Goal: Transaction & Acquisition: Purchase product/service

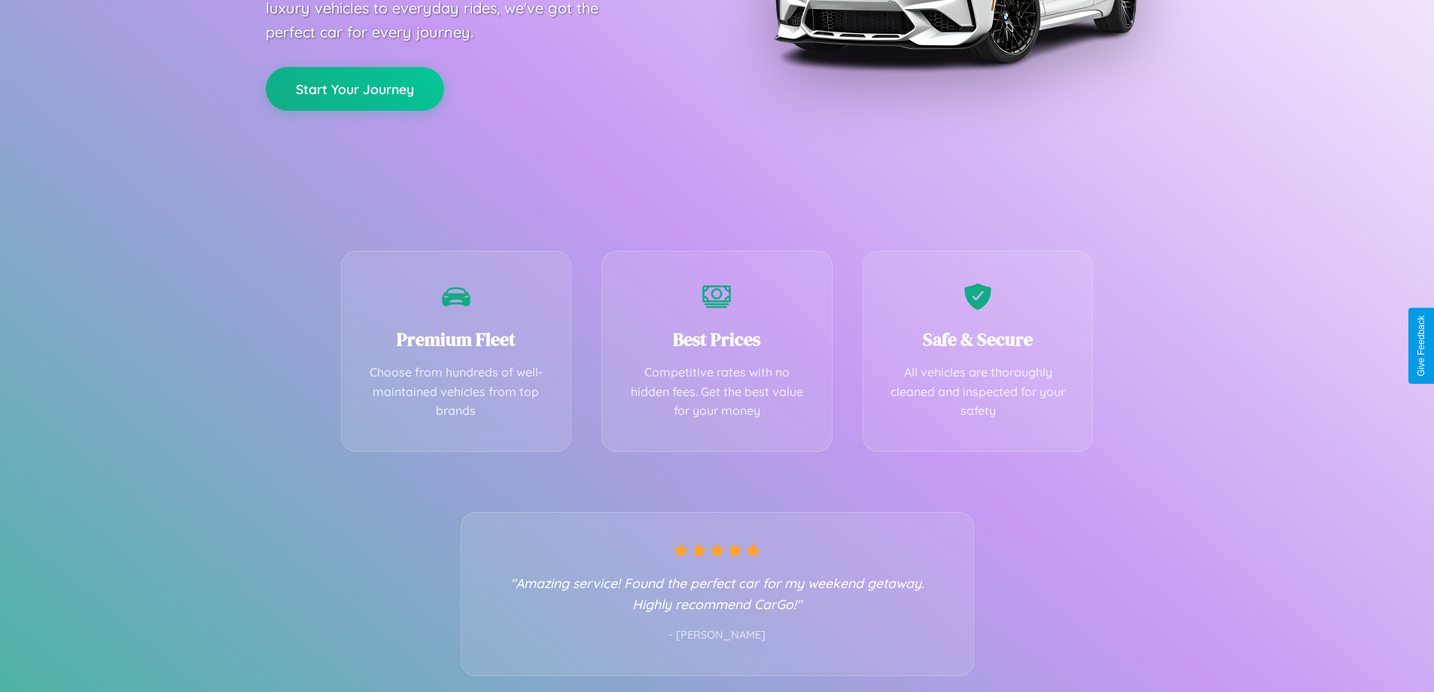
scroll to position [296, 0]
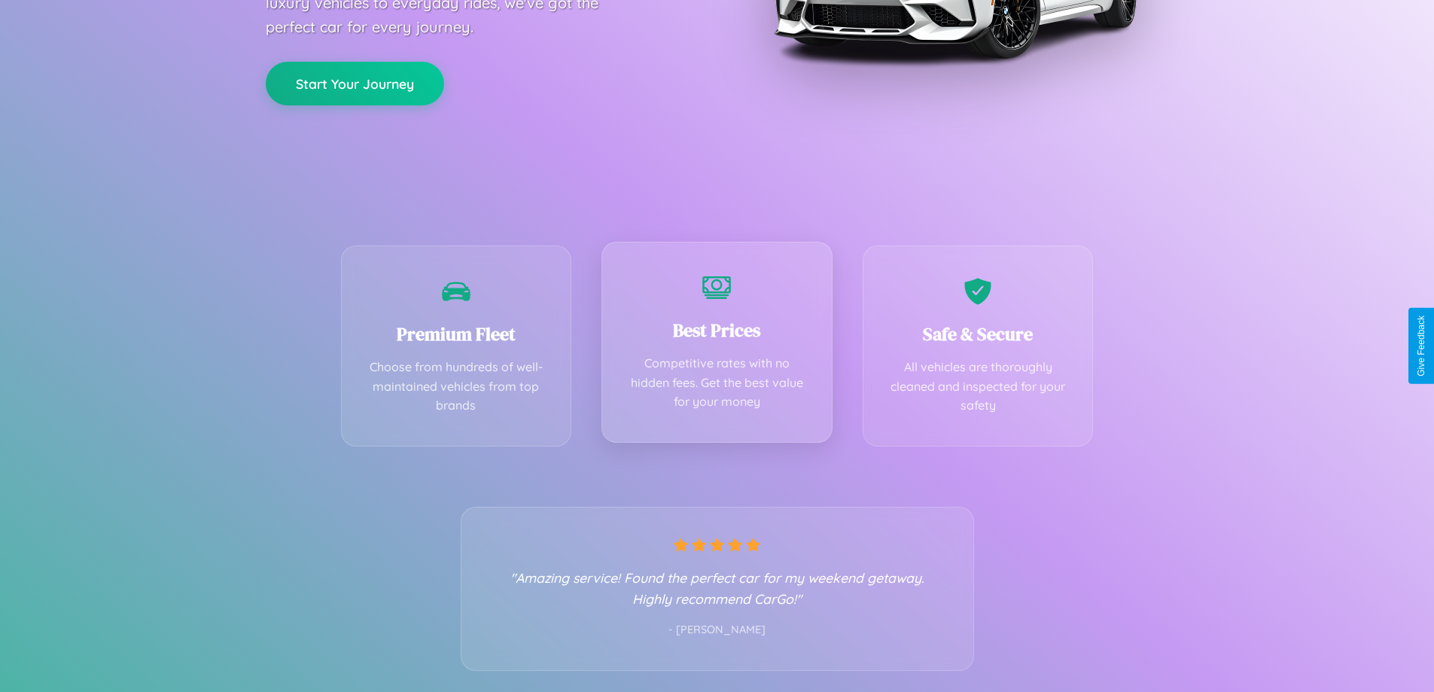
click at [716, 345] on div "Best Prices Competitive rates with no hidden fees. Get the best value for your …" at bounding box center [716, 342] width 231 height 201
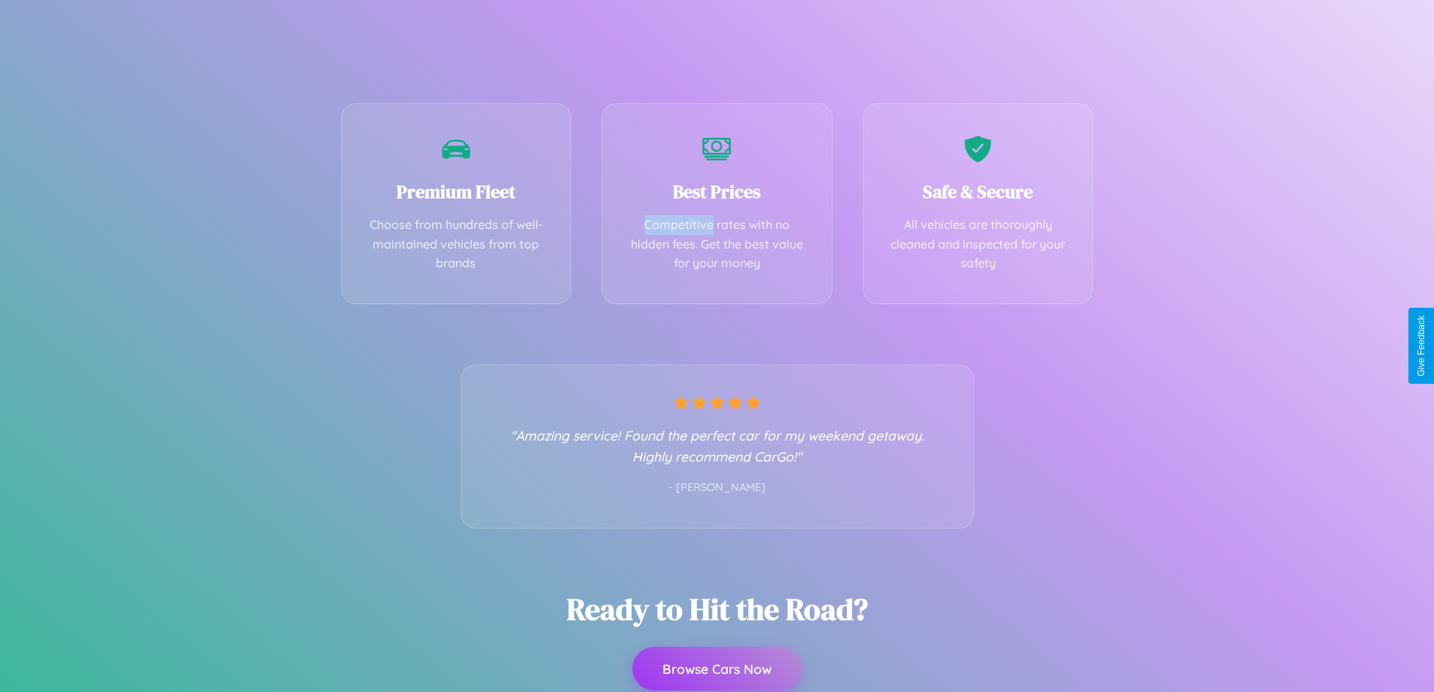
click at [716, 669] on button "Browse Cars Now" at bounding box center [716, 668] width 169 height 44
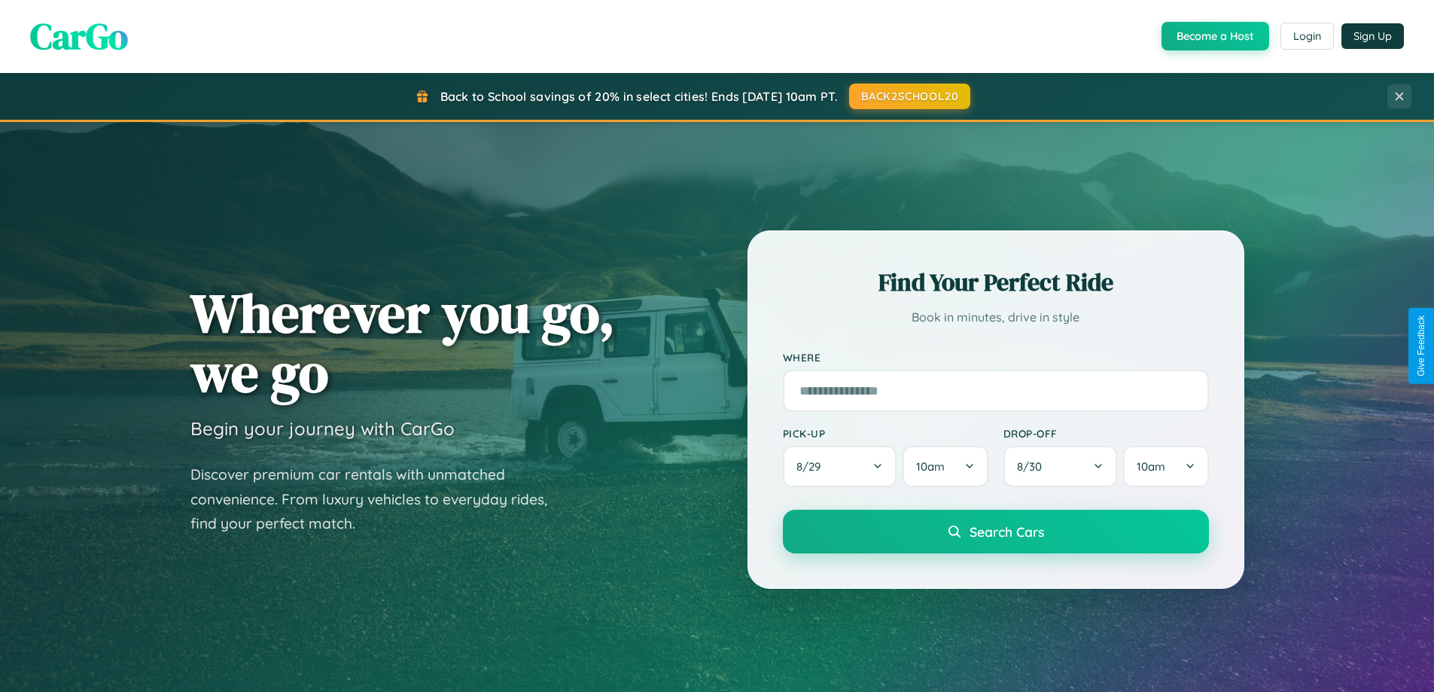
scroll to position [2896, 0]
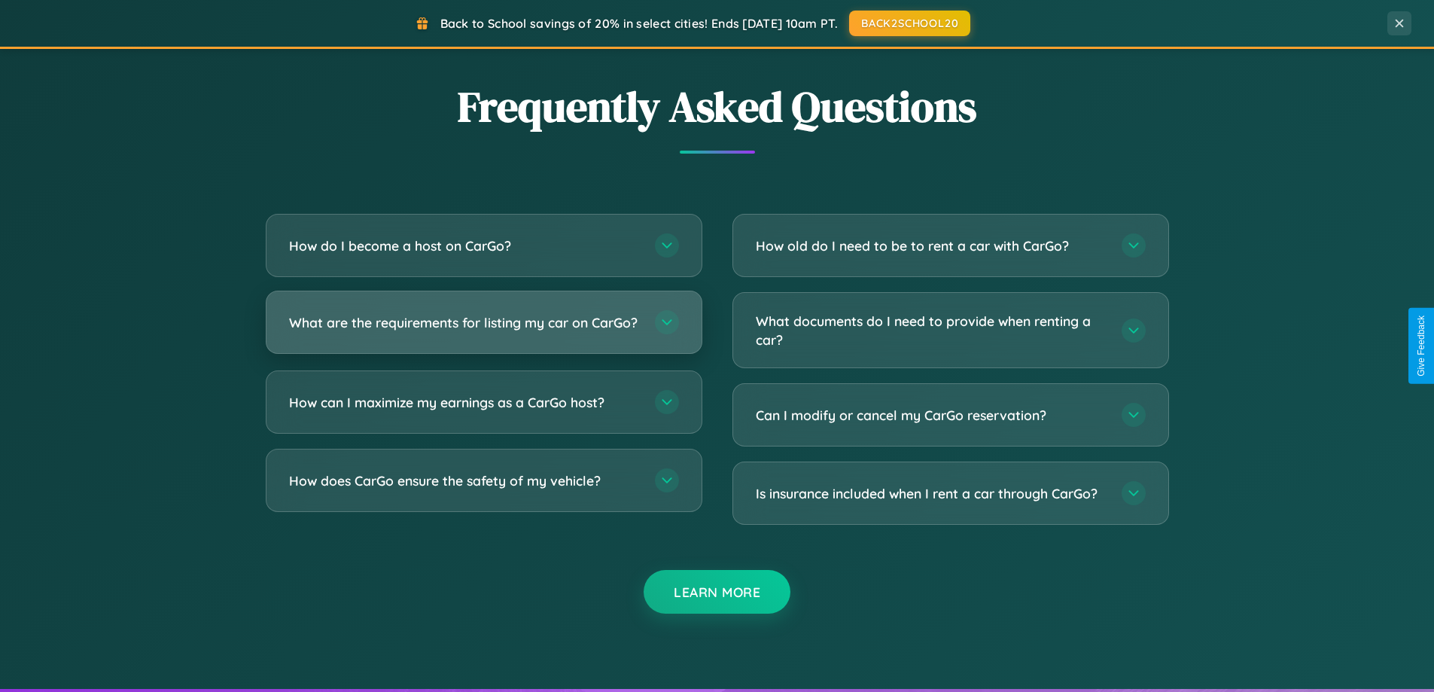
click at [483, 330] on h3 "What are the requirements for listing my car on CarGo?" at bounding box center [464, 322] width 351 height 19
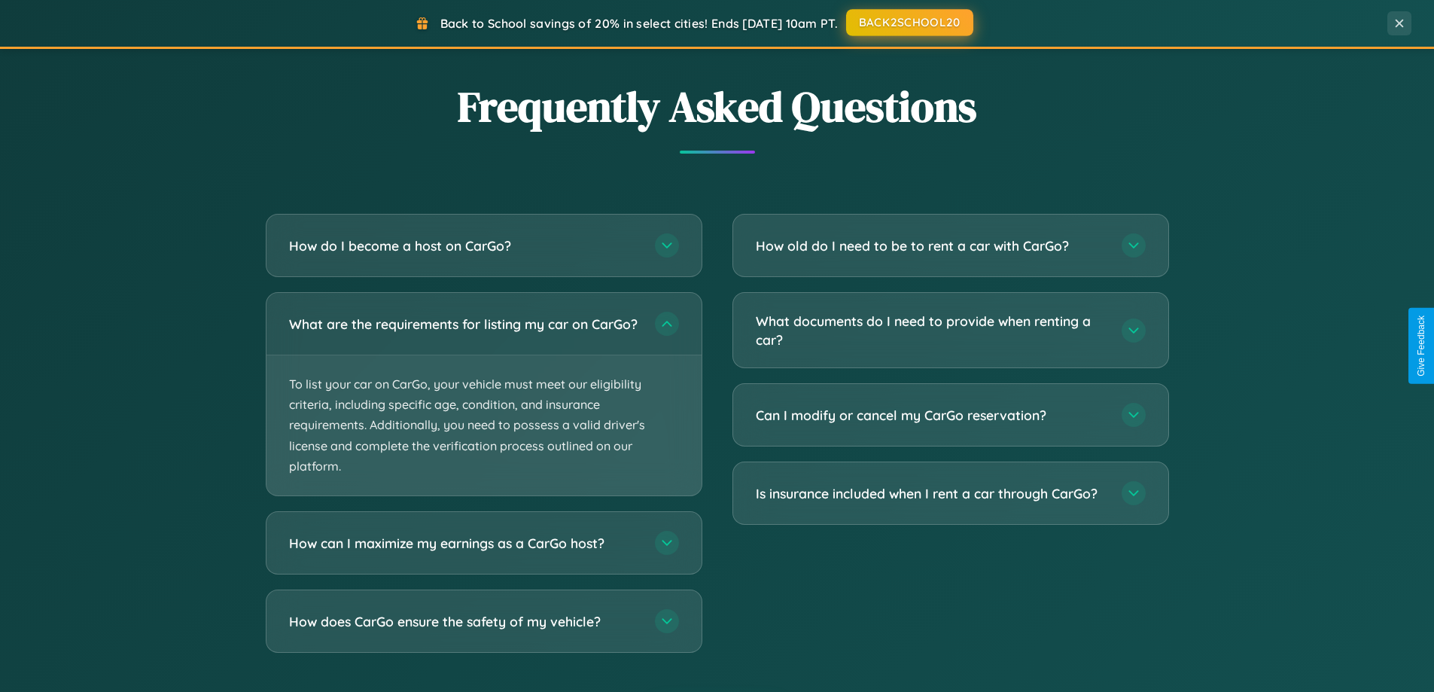
click at [908, 23] on button "BACK2SCHOOL20" at bounding box center [909, 22] width 127 height 27
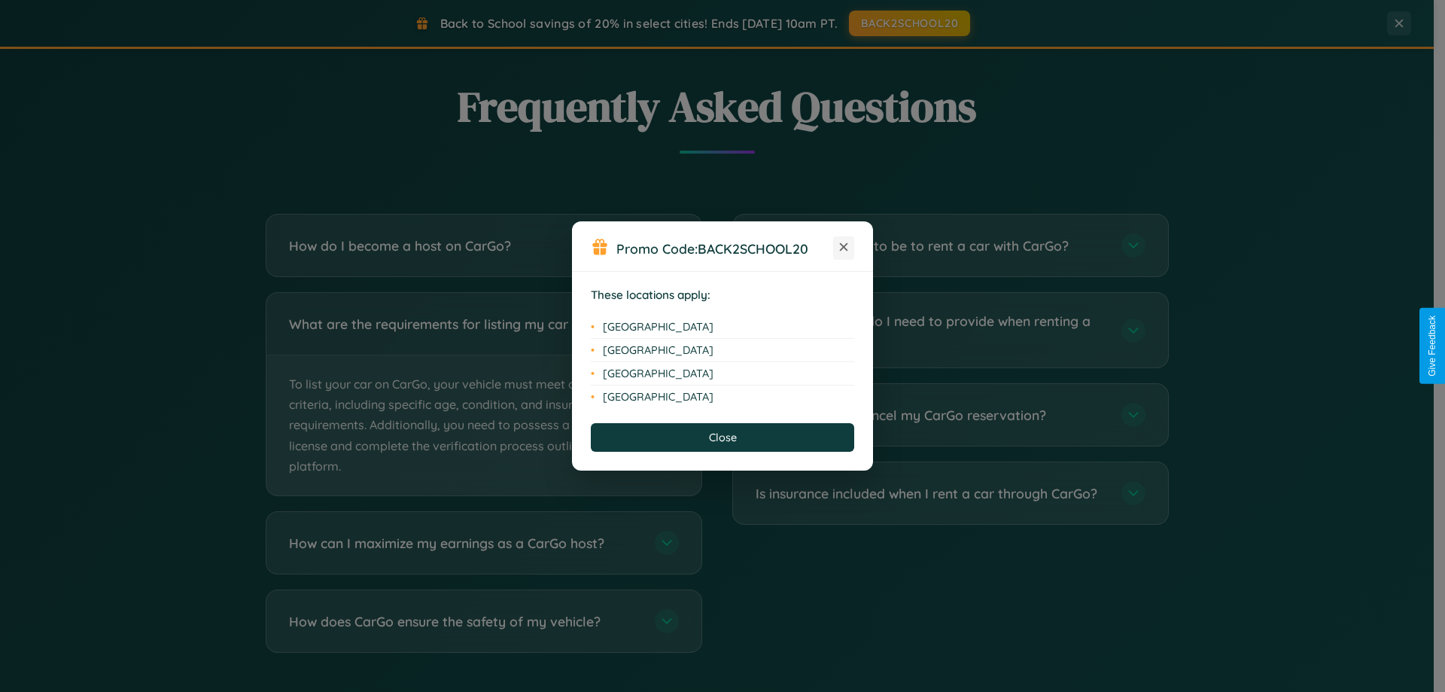
click at [844, 248] on icon at bounding box center [844, 247] width 8 height 8
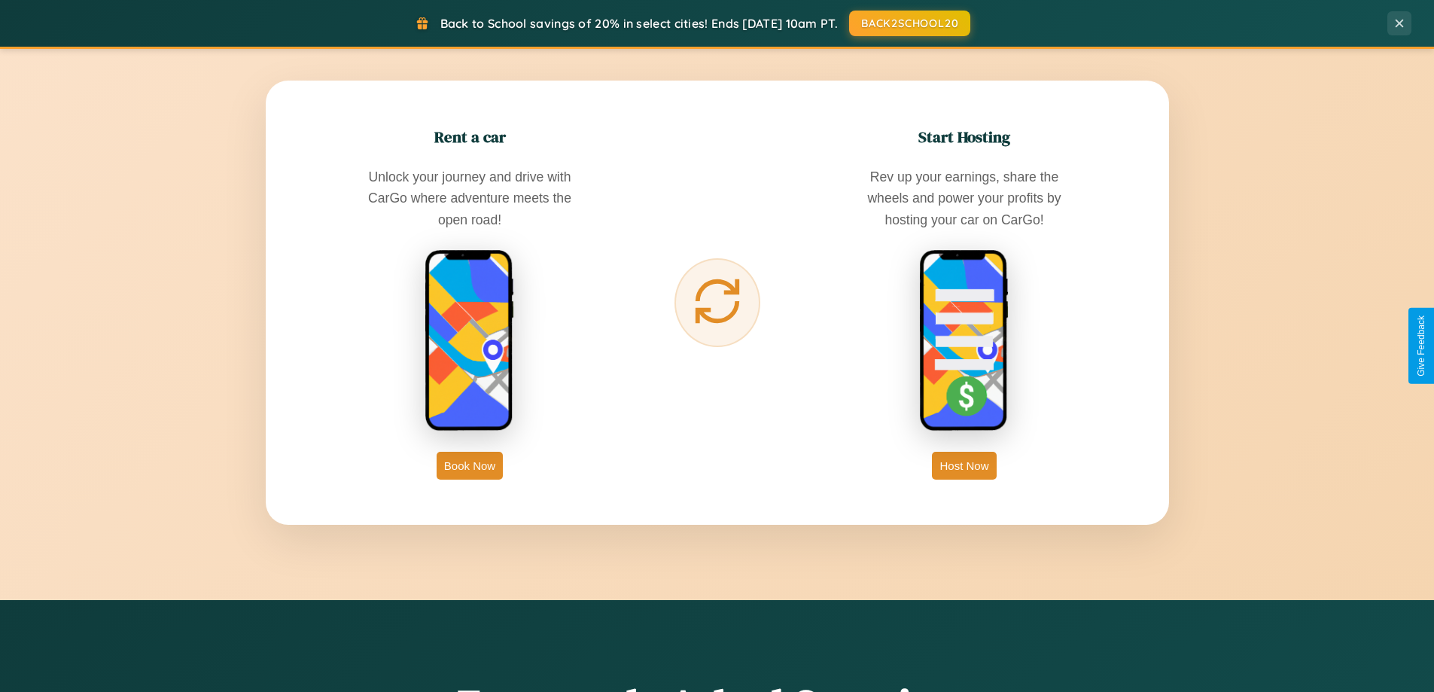
scroll to position [649, 0]
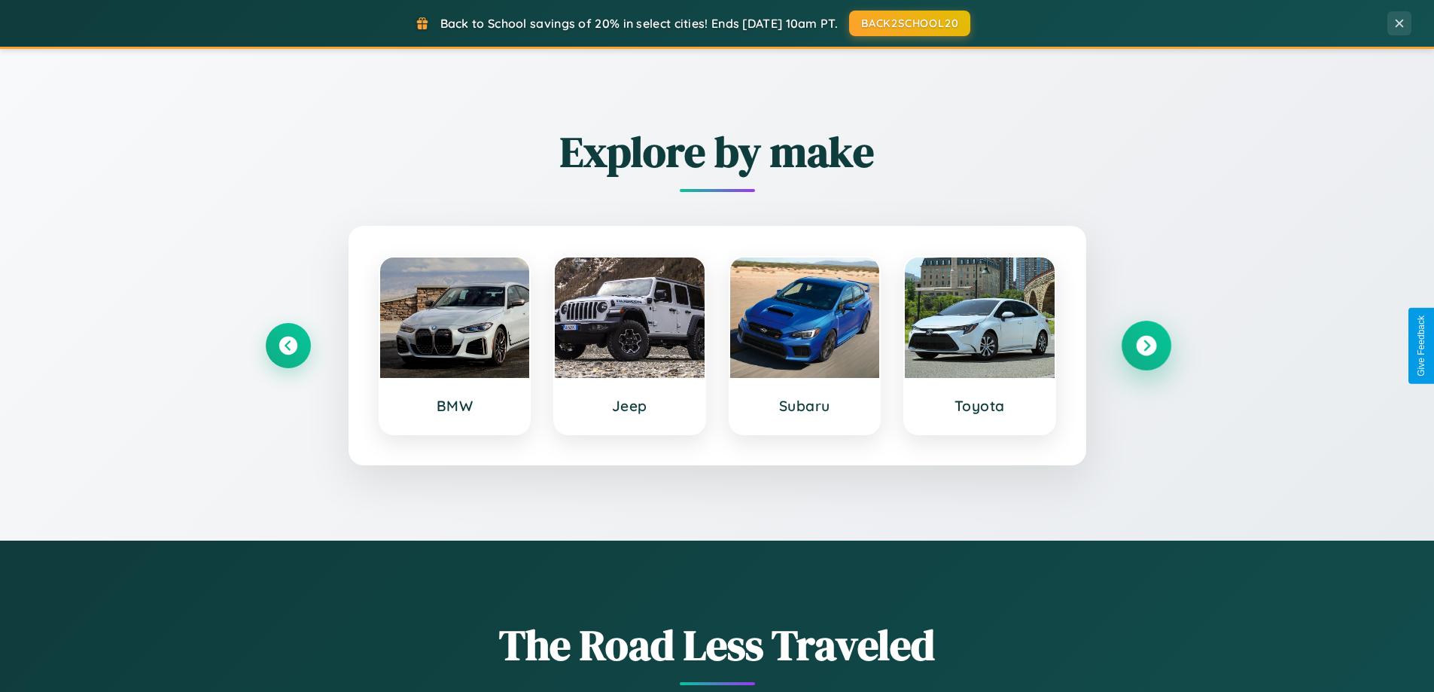
click at [1145, 345] on icon at bounding box center [1146, 346] width 20 height 20
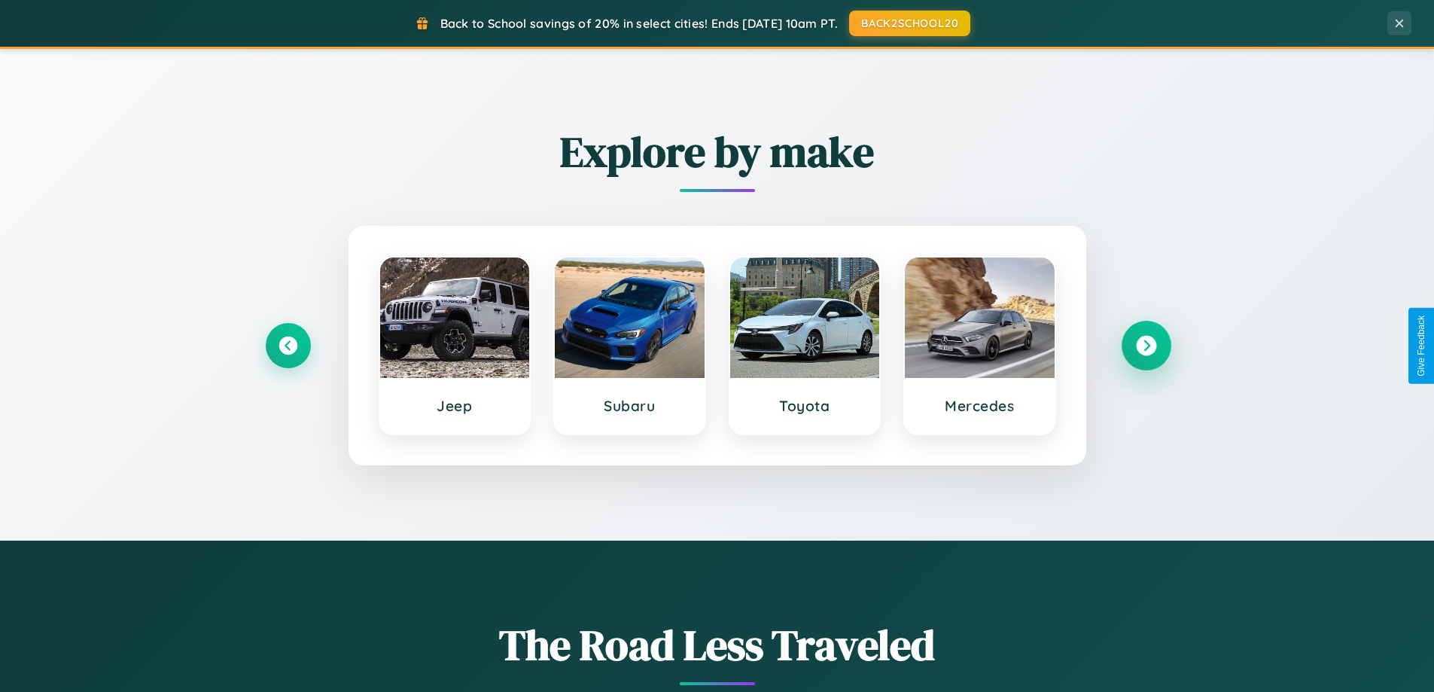
click at [1145, 345] on icon at bounding box center [1146, 346] width 20 height 20
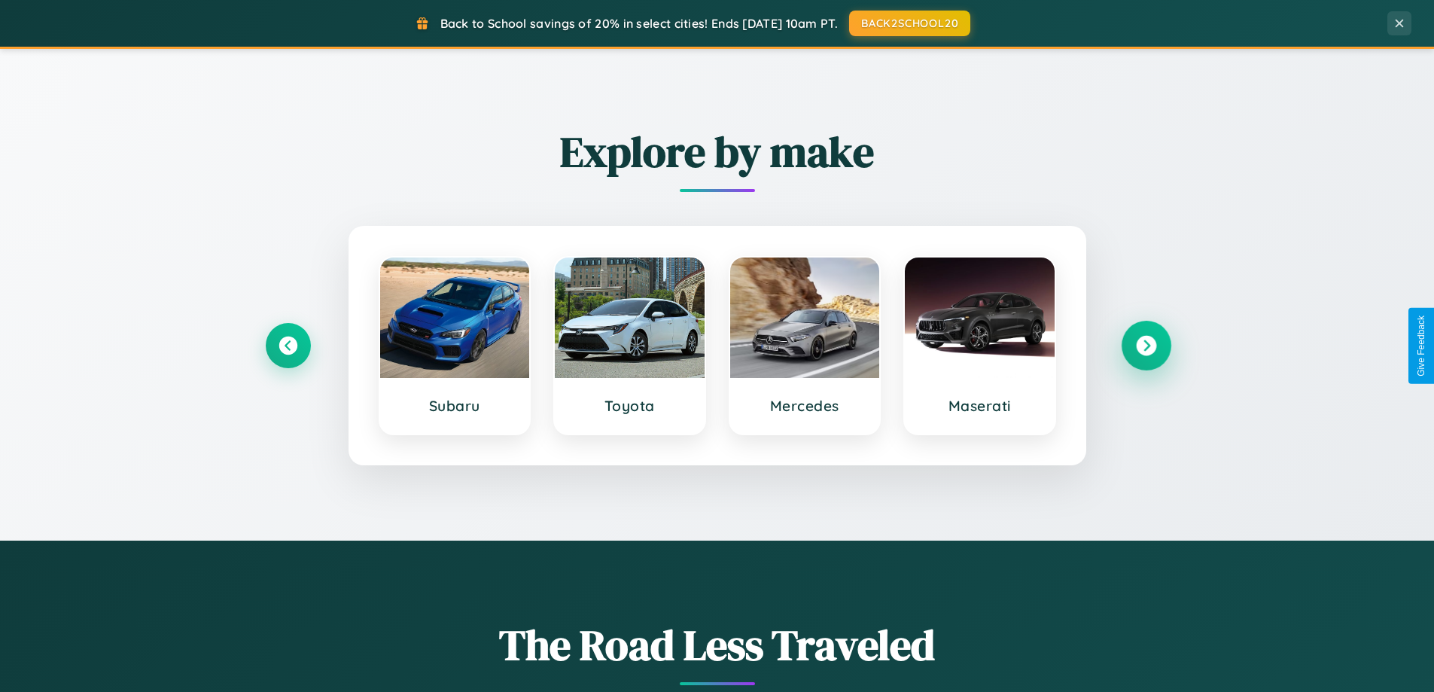
click at [1145, 345] on icon at bounding box center [1146, 346] width 20 height 20
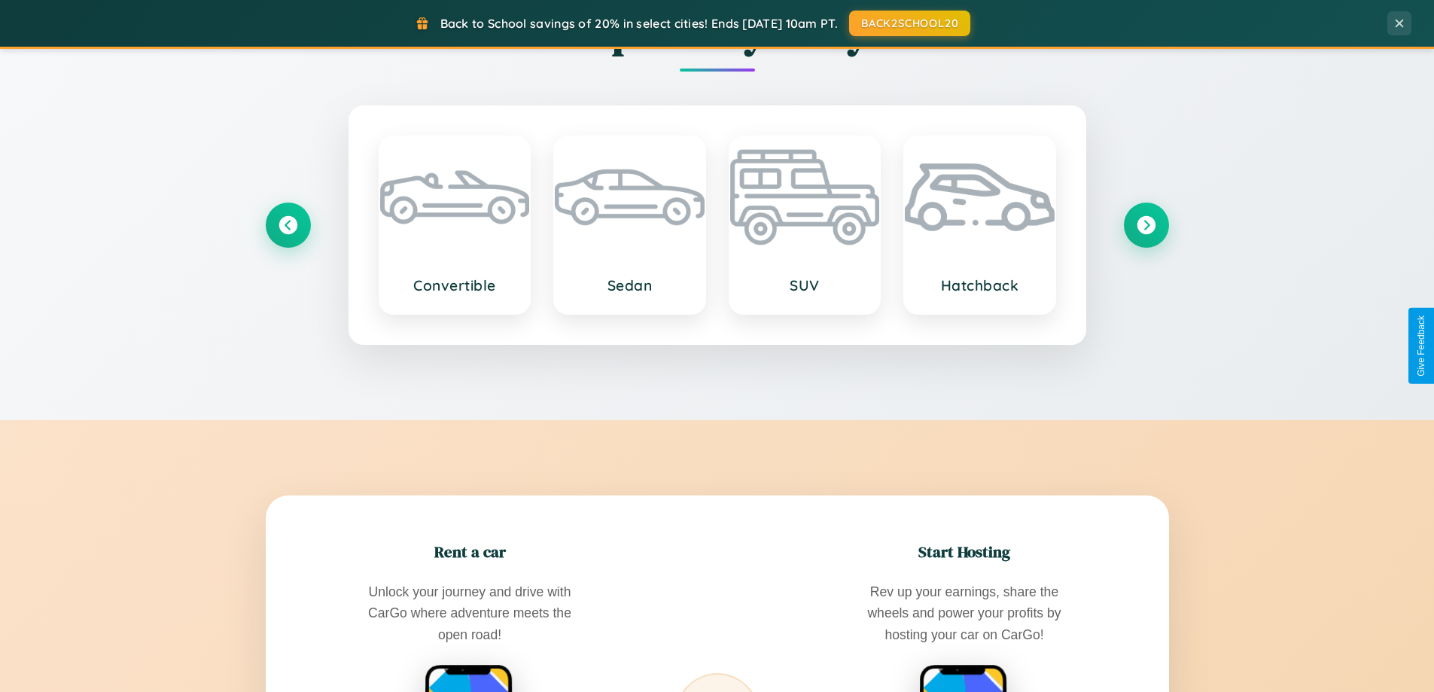
scroll to position [2418, 0]
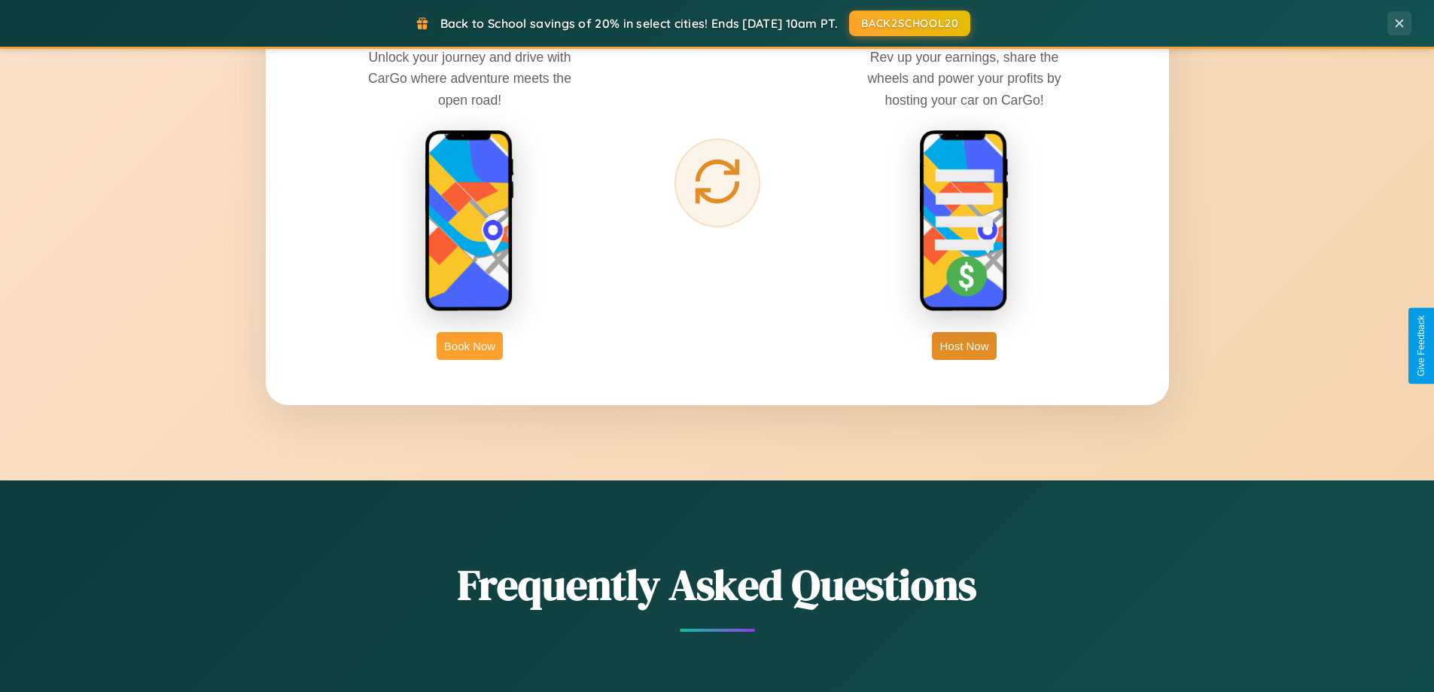
click at [470, 345] on button "Book Now" at bounding box center [469, 346] width 66 height 28
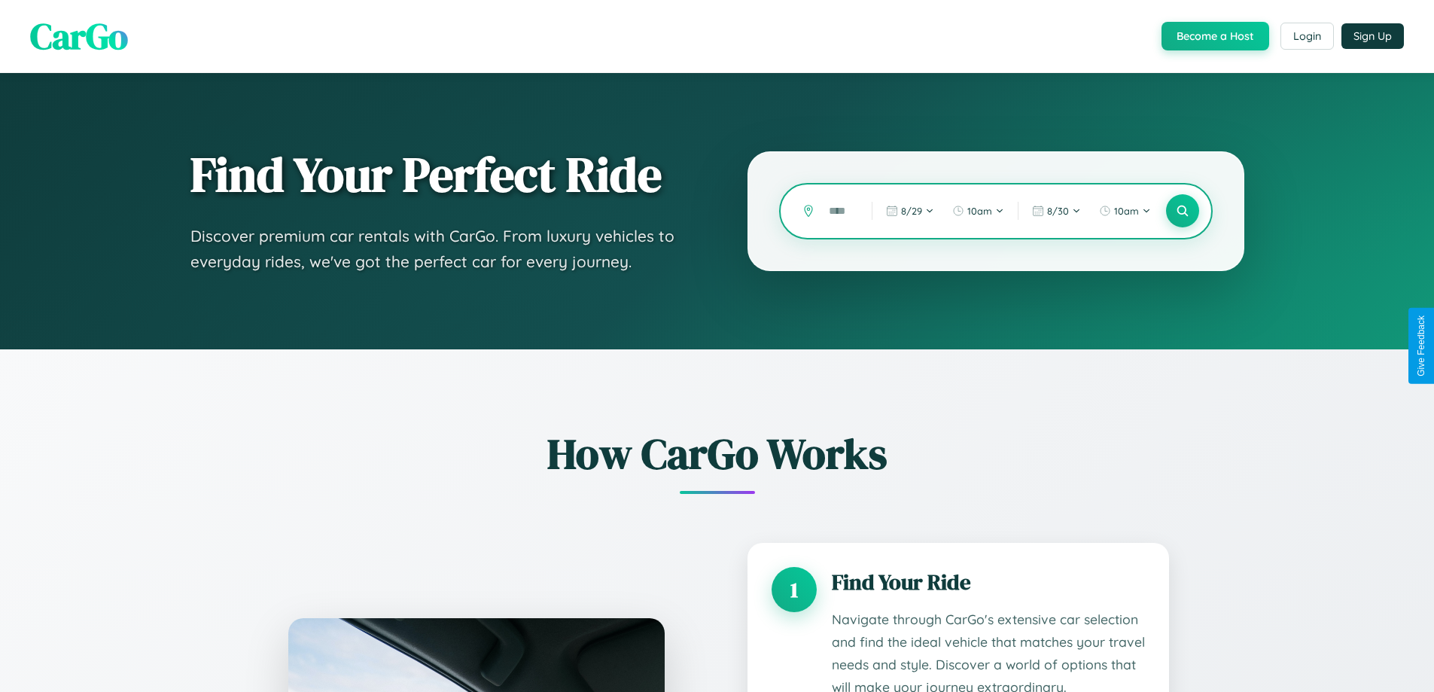
click at [839, 211] on input "text" at bounding box center [838, 211] width 35 height 26
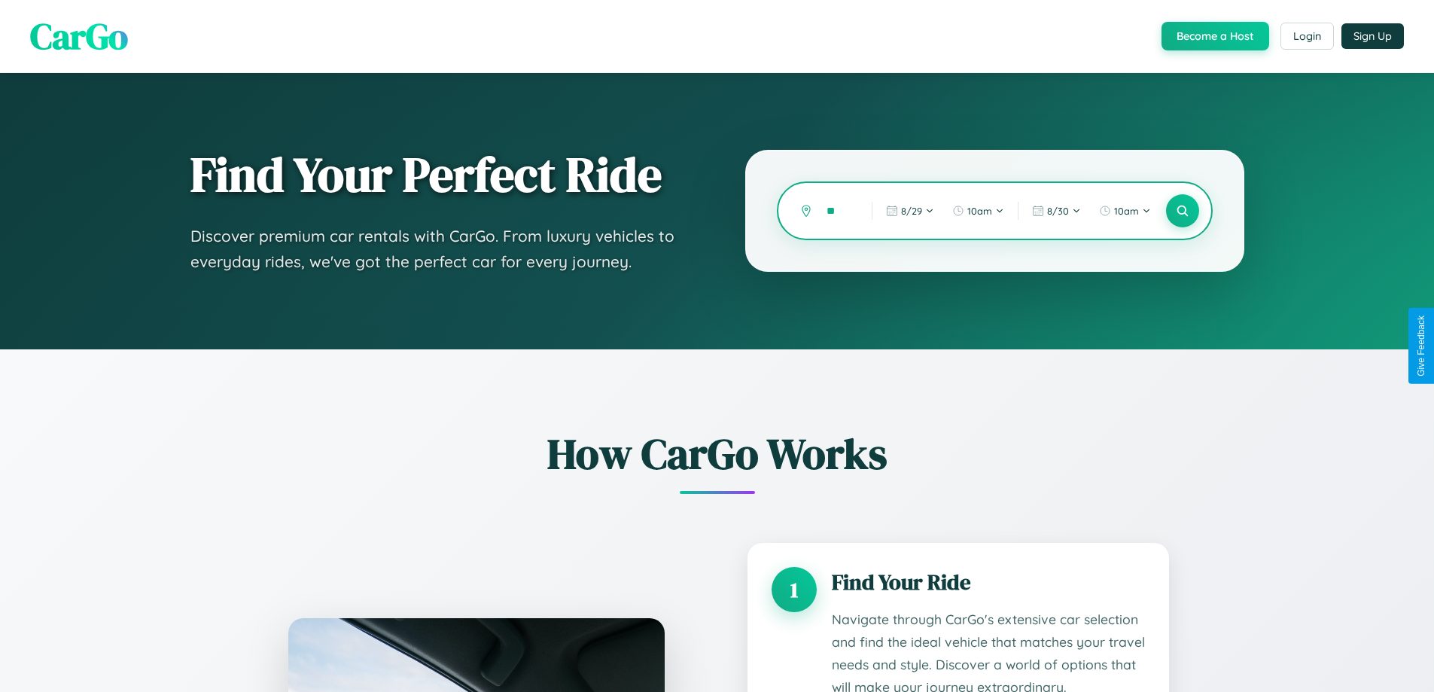
type input "*"
type input "*****"
click at [1181, 211] on icon at bounding box center [1182, 211] width 14 height 14
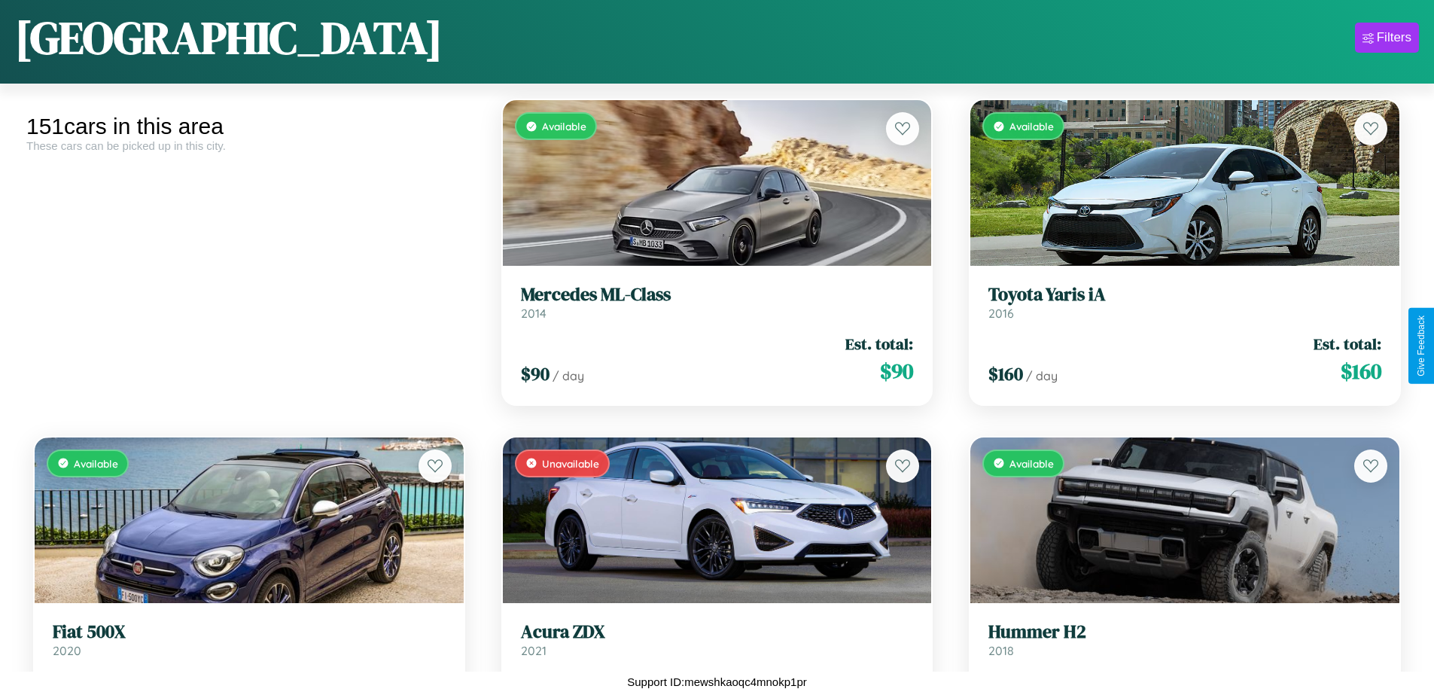
scroll to position [7288, 0]
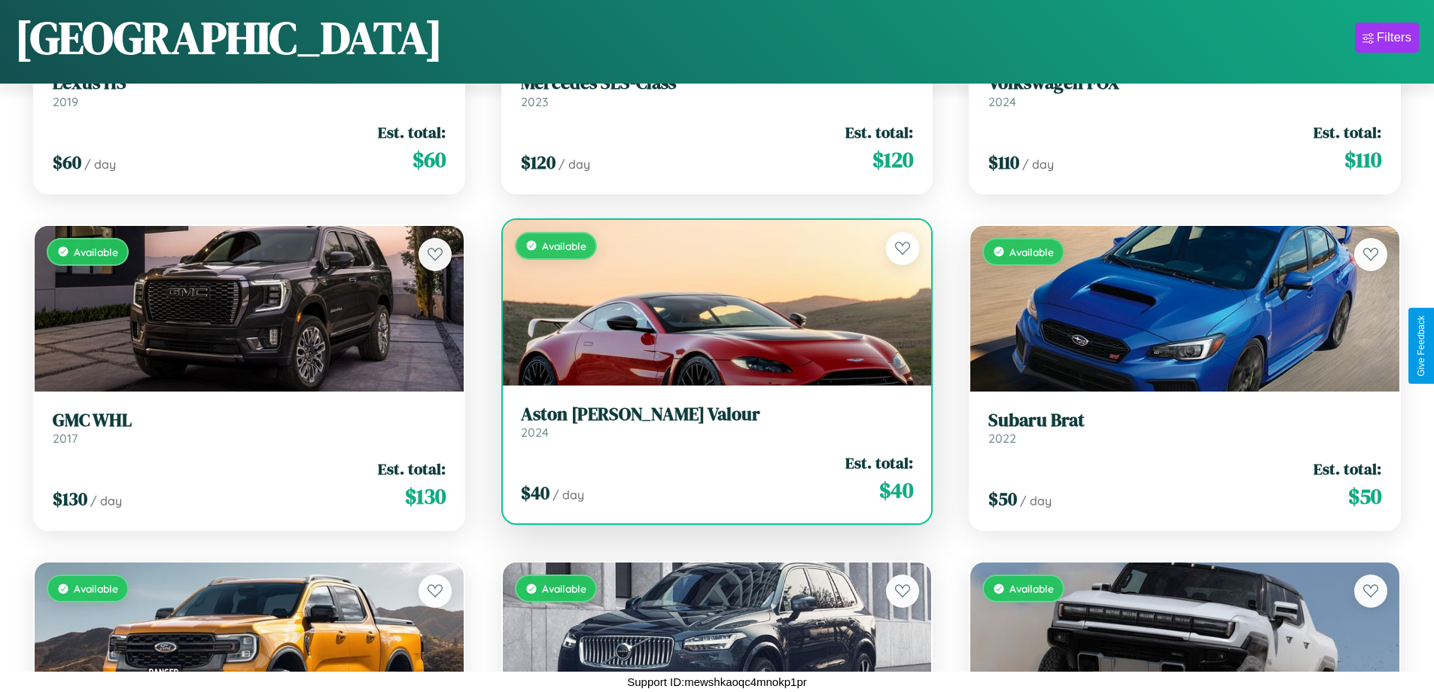
click at [710, 421] on h3 "Aston [PERSON_NAME] Valour" at bounding box center [717, 414] width 393 height 22
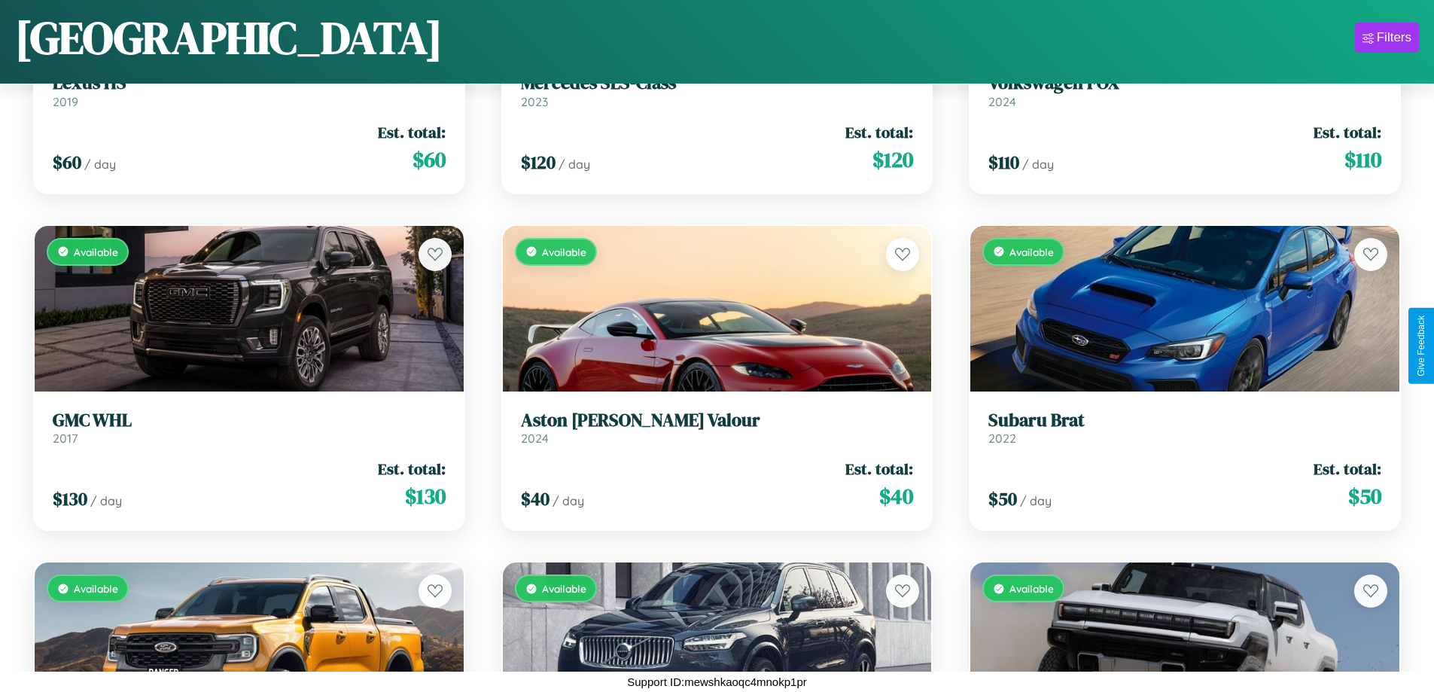
scroll to position [5266, 0]
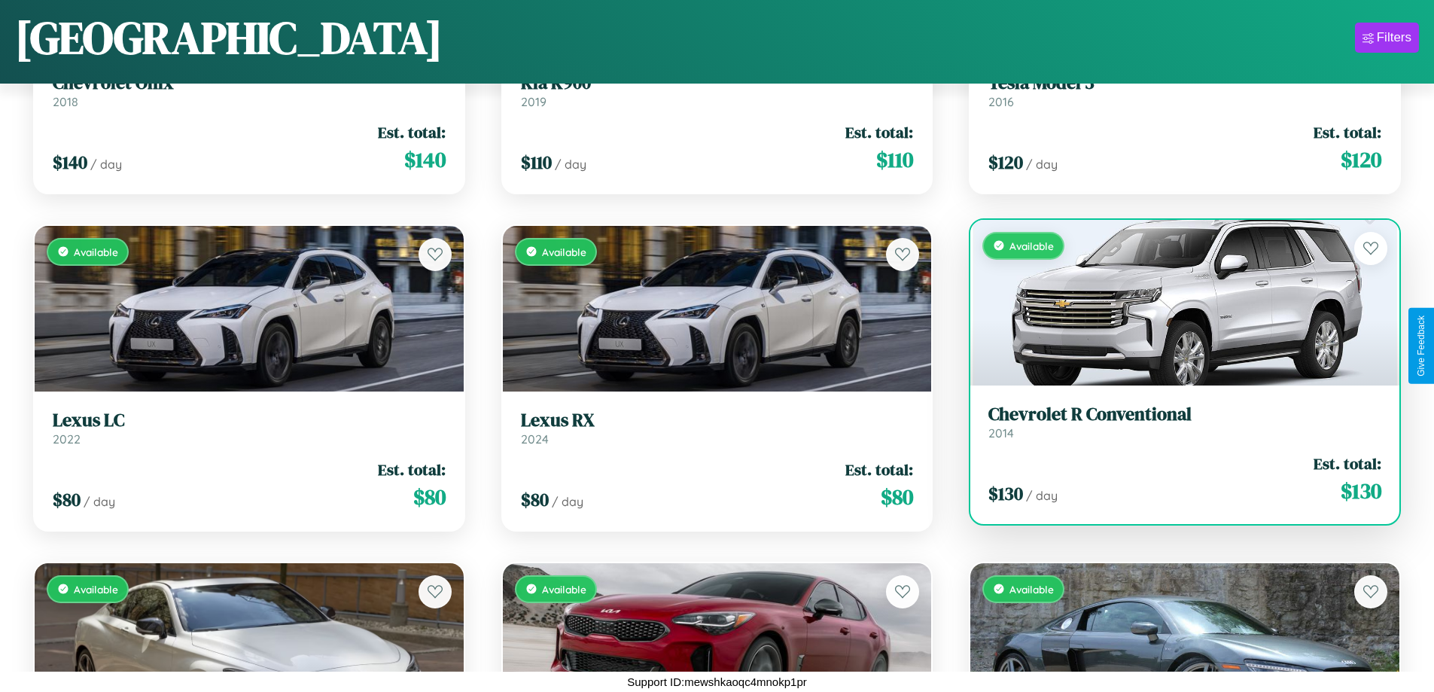
click at [1175, 424] on h3 "Chevrolet R Conventional" at bounding box center [1184, 414] width 393 height 22
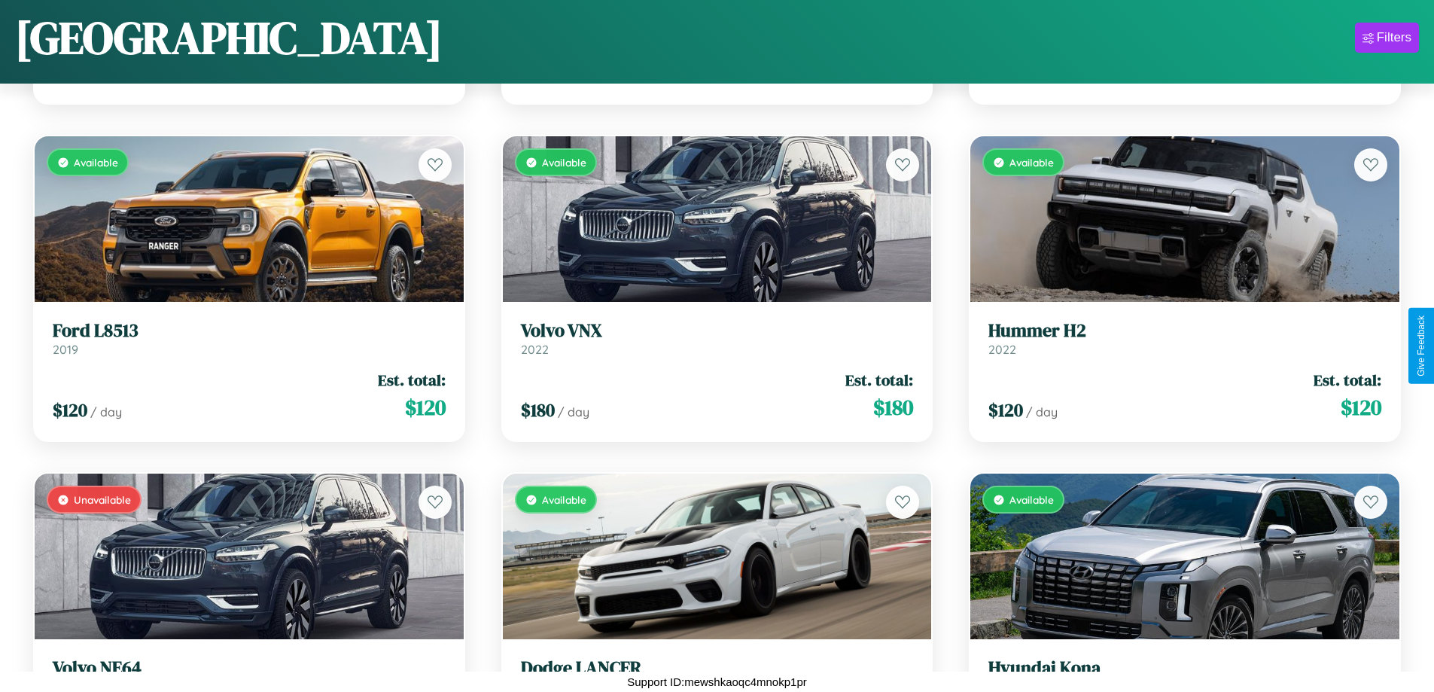
scroll to position [8973, 0]
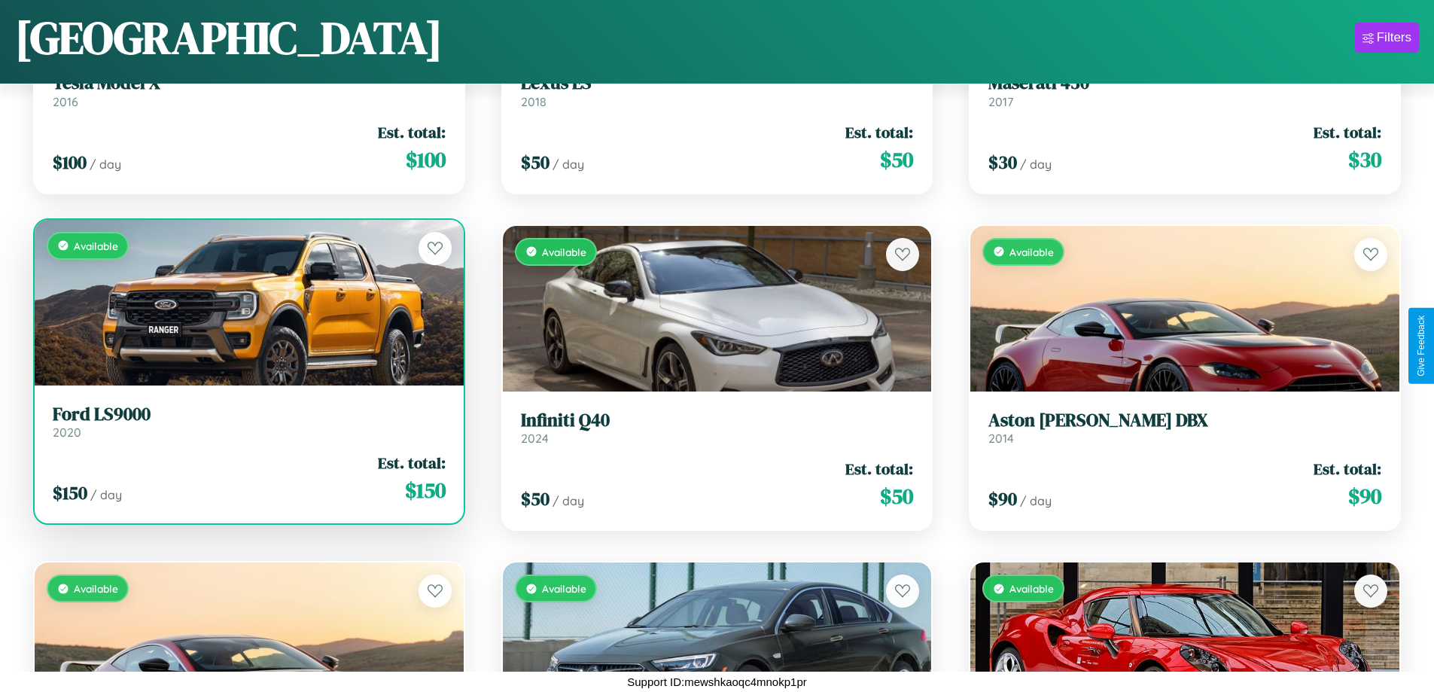
click at [247, 425] on h3 "Ford LS9000" at bounding box center [249, 414] width 393 height 22
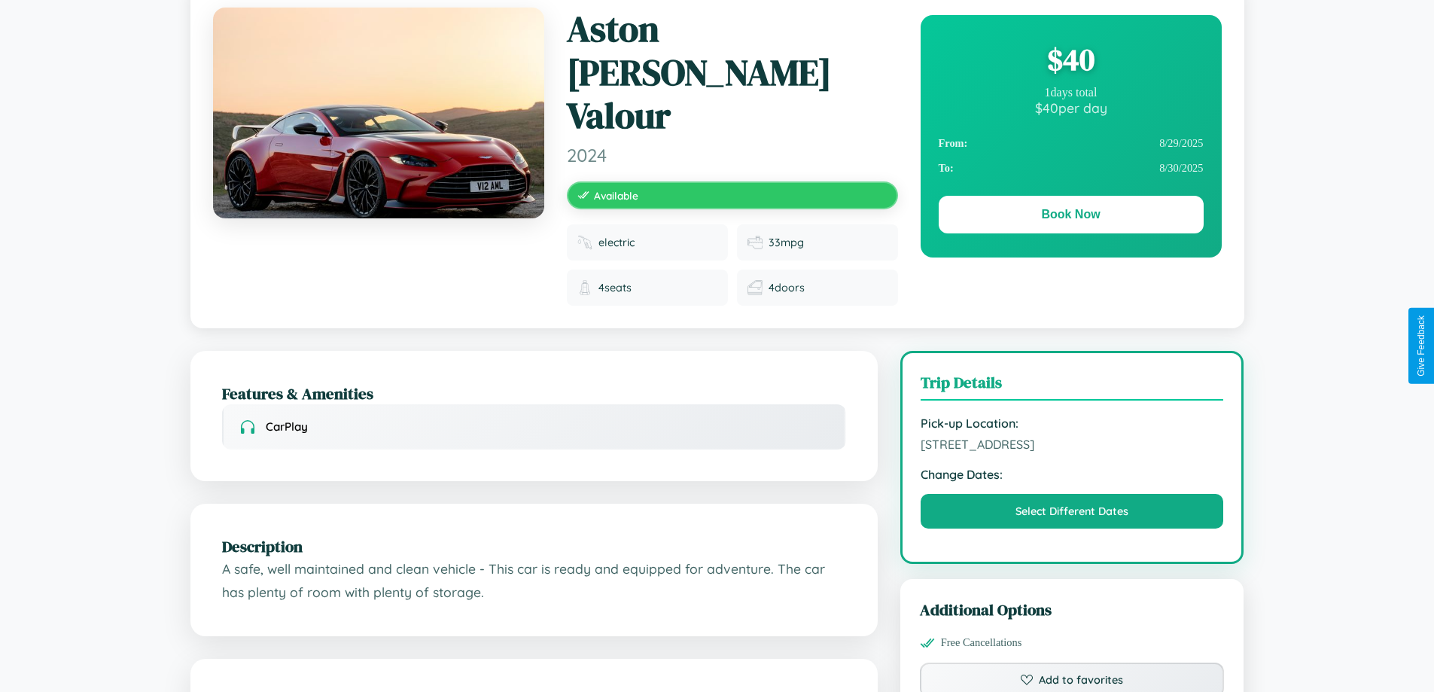
scroll to position [155, 0]
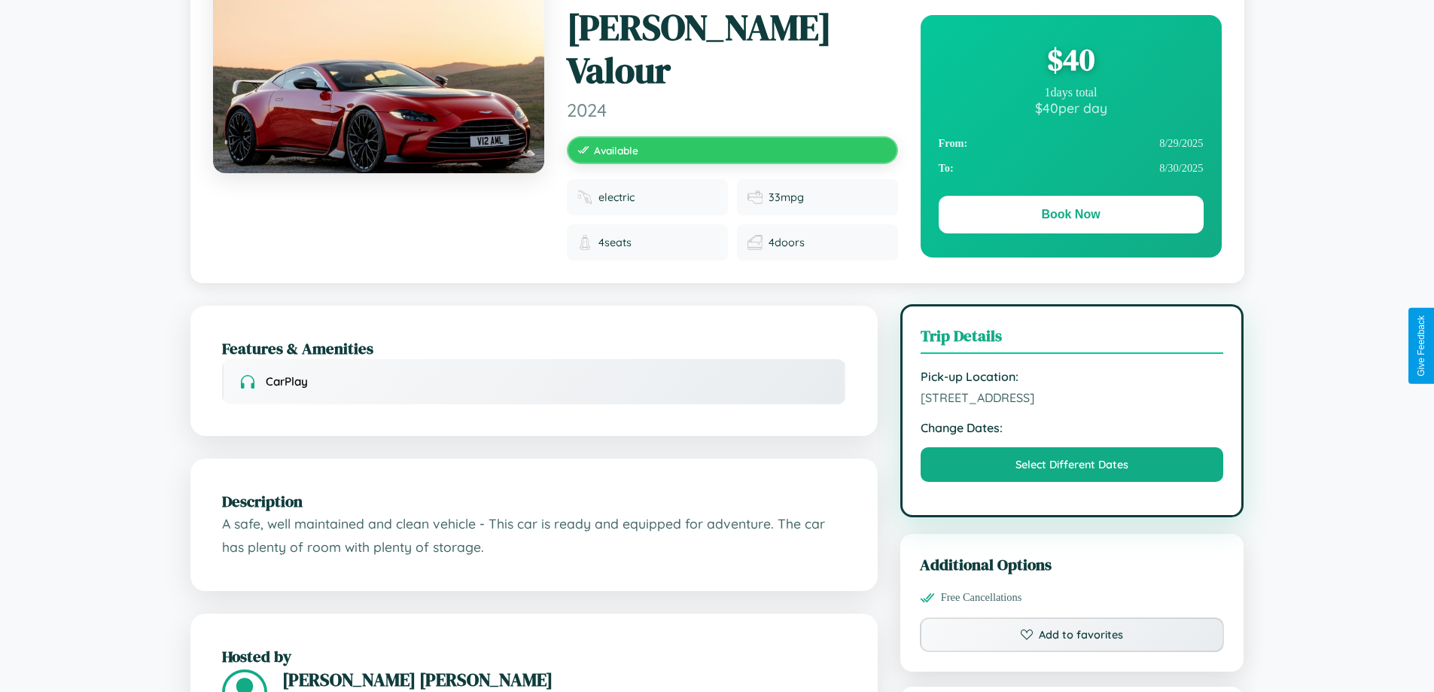
click at [1072, 390] on span "7114 Chestnut Street Paris 41298 Germany" at bounding box center [1071, 397] width 303 height 15
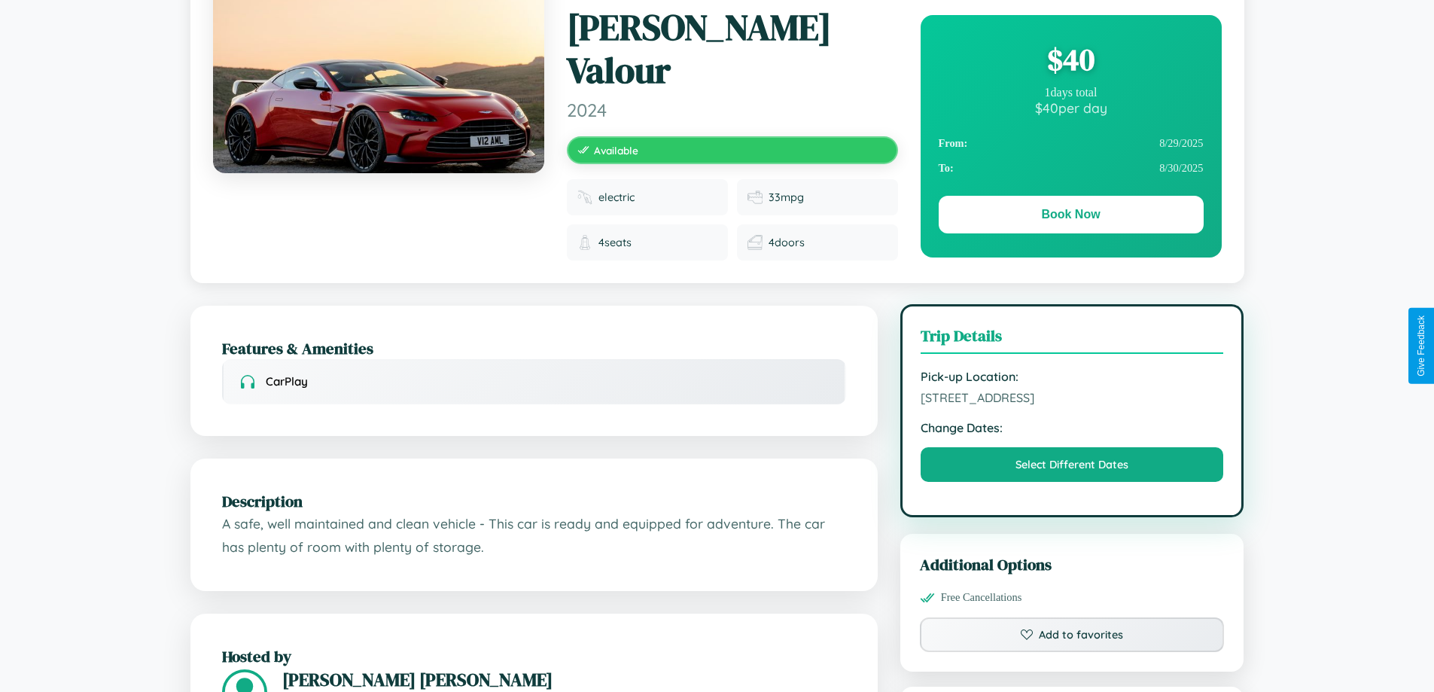
click at [1072, 390] on span "7114 Chestnut Street Paris 41298 Germany" at bounding box center [1071, 397] width 303 height 15
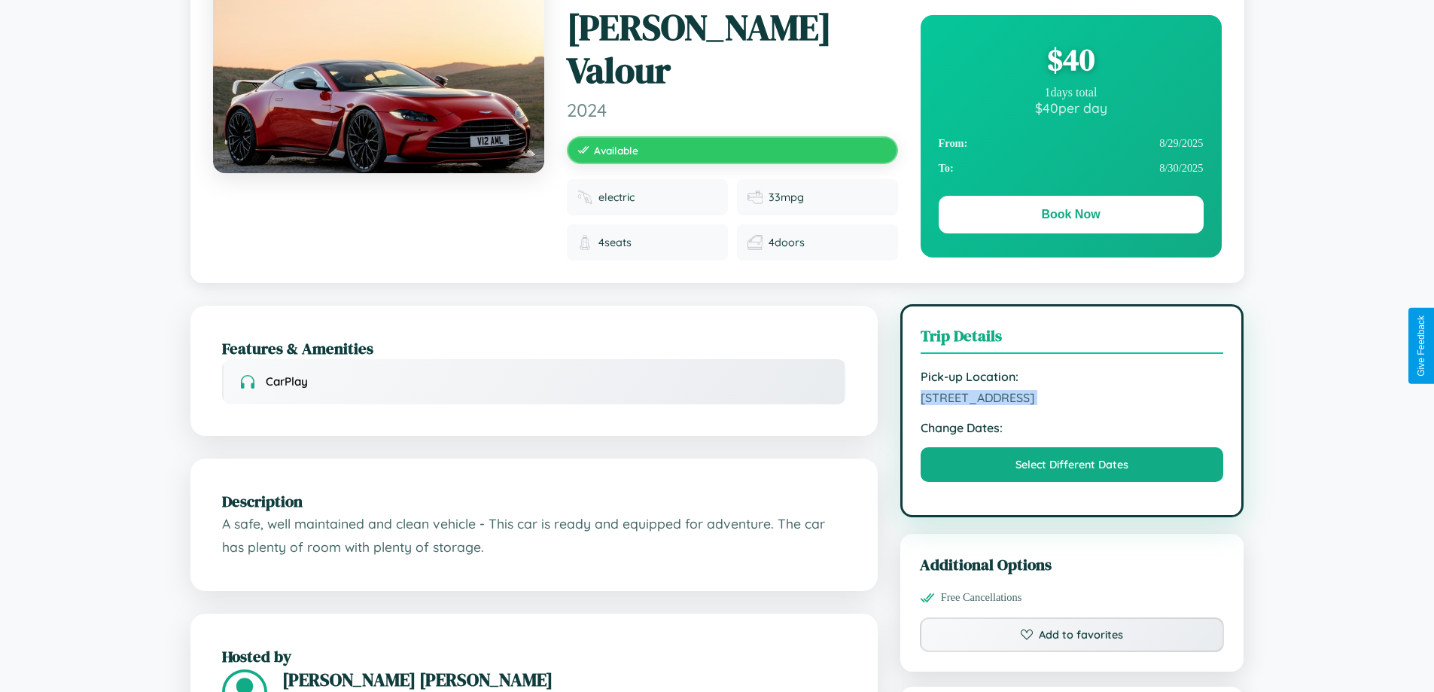
click at [1072, 390] on span "7114 Chestnut Street Paris 41298 Germany" at bounding box center [1071, 397] width 303 height 15
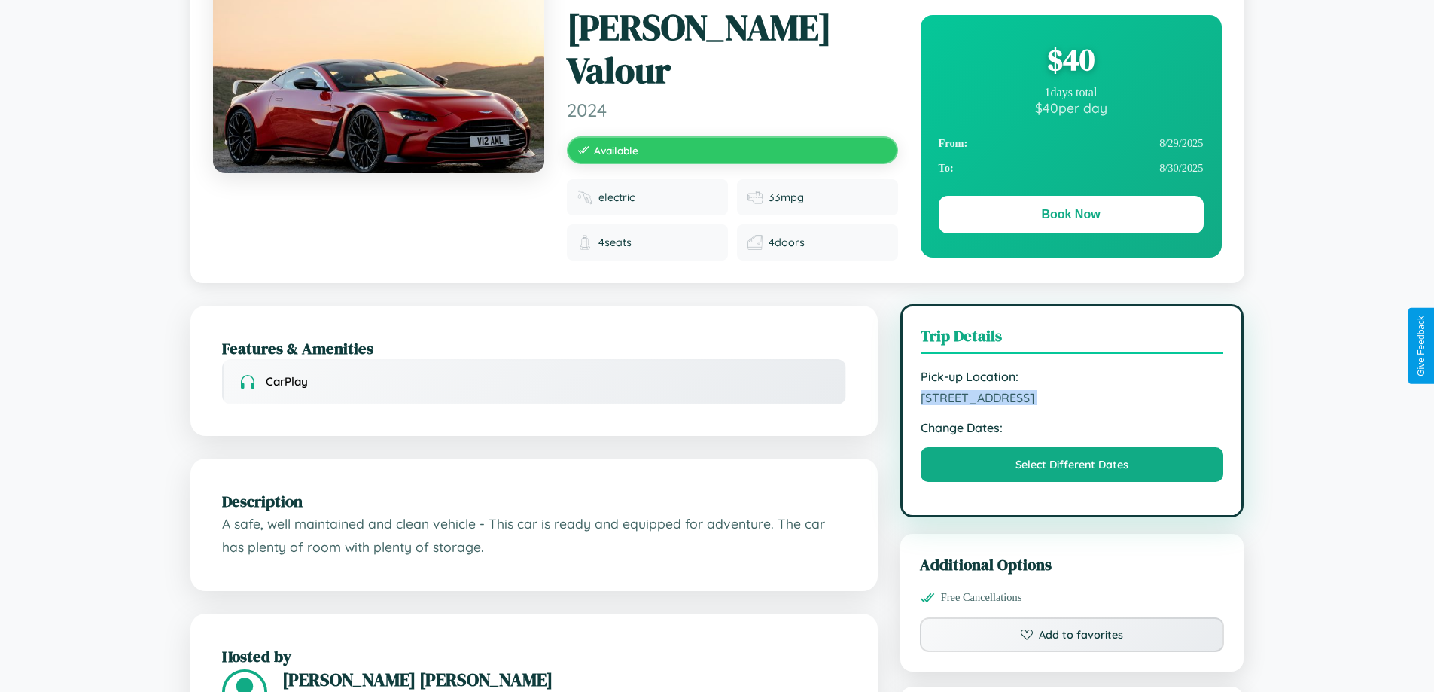
click at [1072, 390] on span "7114 Chestnut Street Paris 41298 Germany" at bounding box center [1071, 397] width 303 height 15
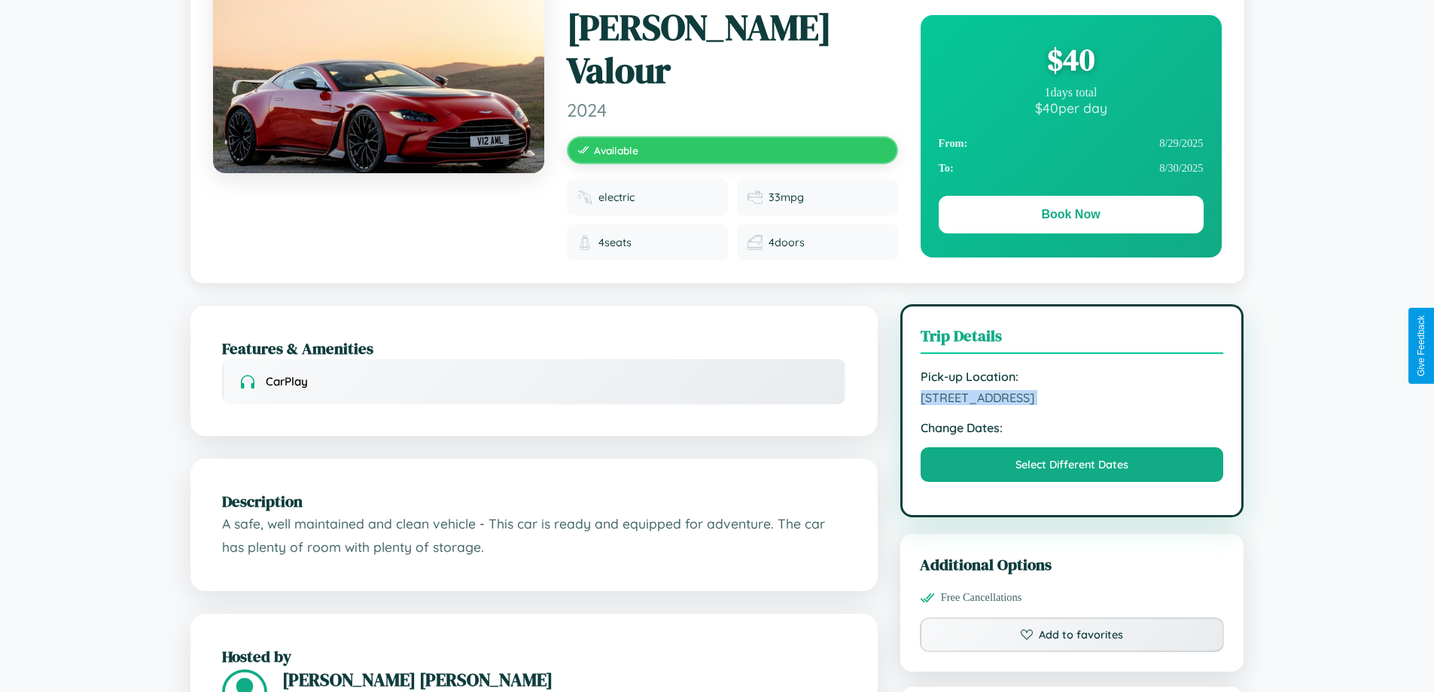
click at [1072, 390] on span "7114 Chestnut Street Paris 41298 Germany" at bounding box center [1071, 397] width 303 height 15
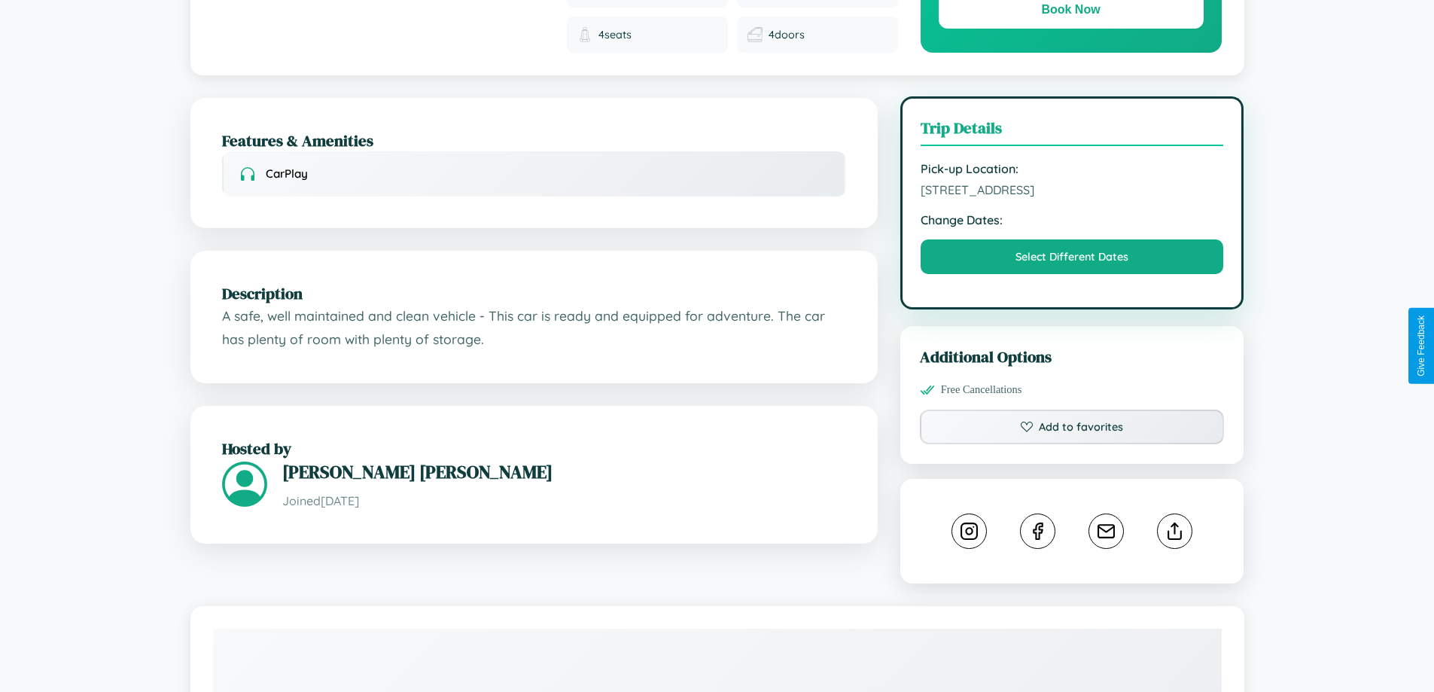
scroll to position [494, 0]
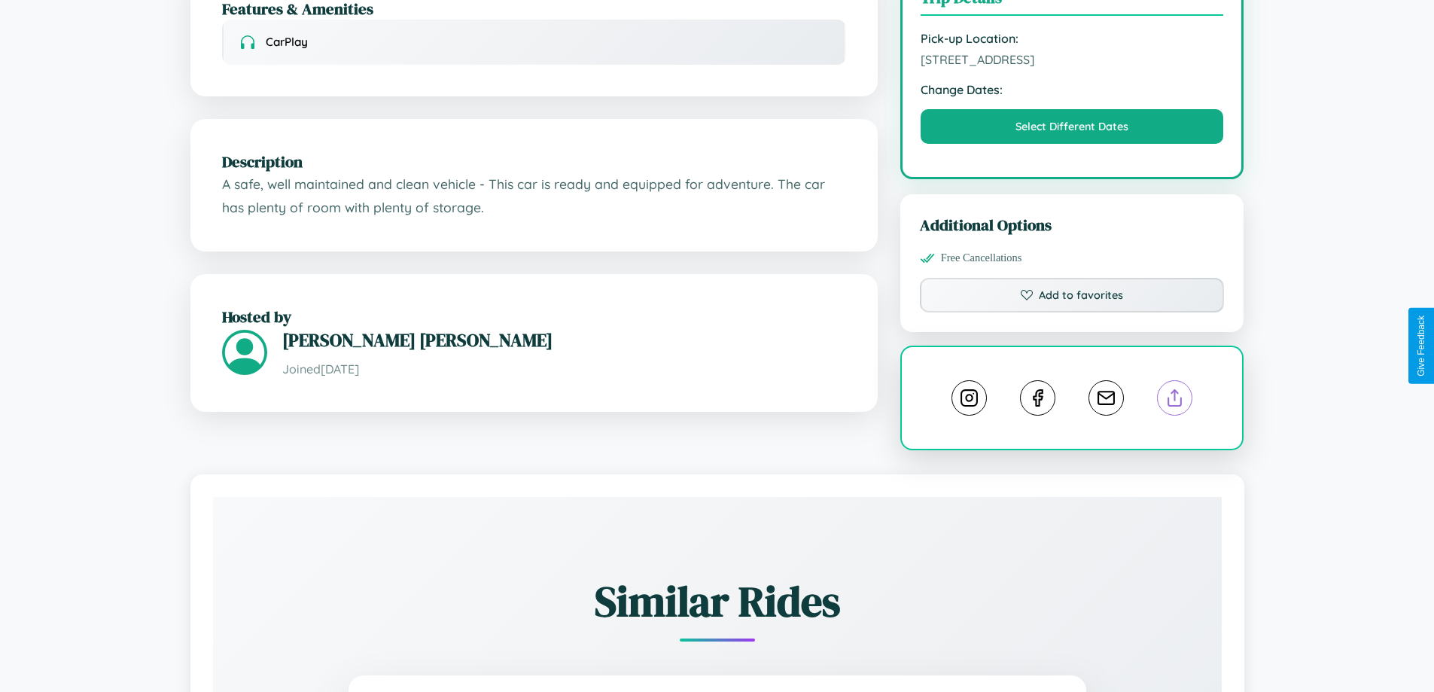
click at [1175, 390] on line at bounding box center [1175, 395] width 0 height 11
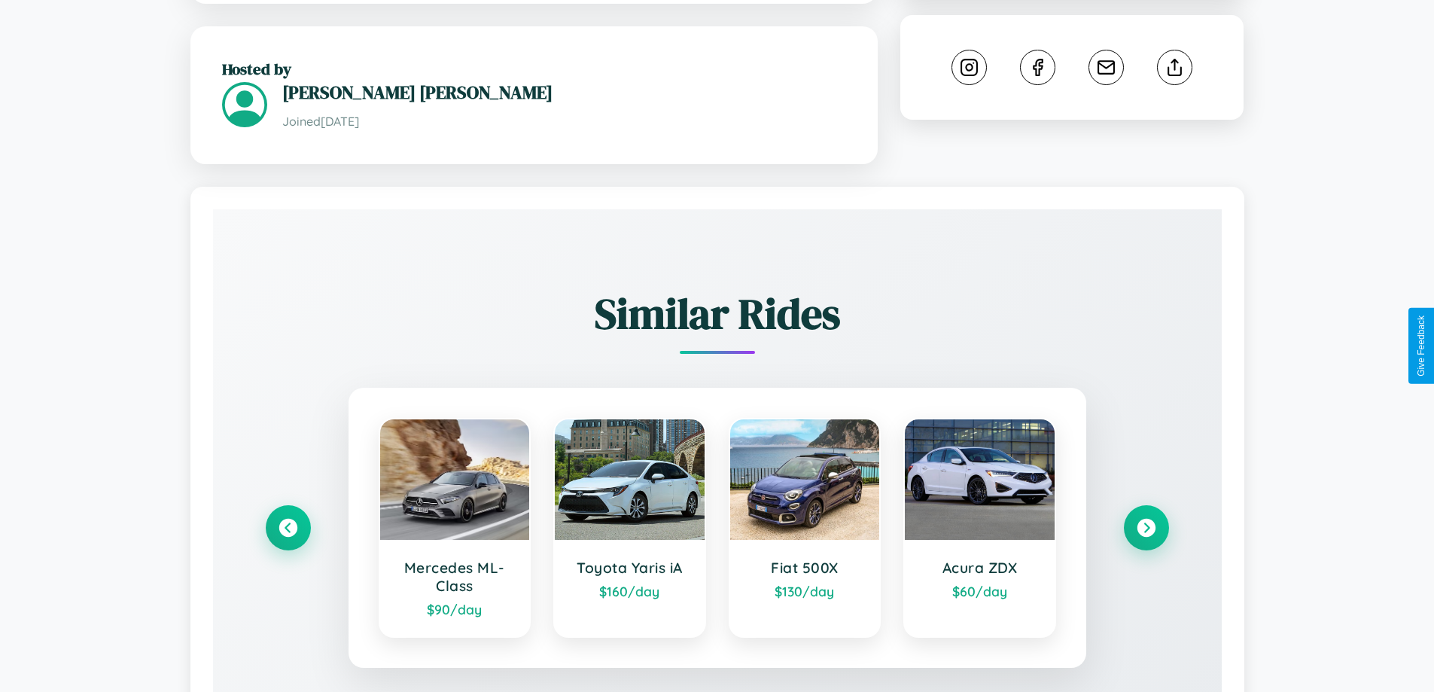
scroll to position [894, 0]
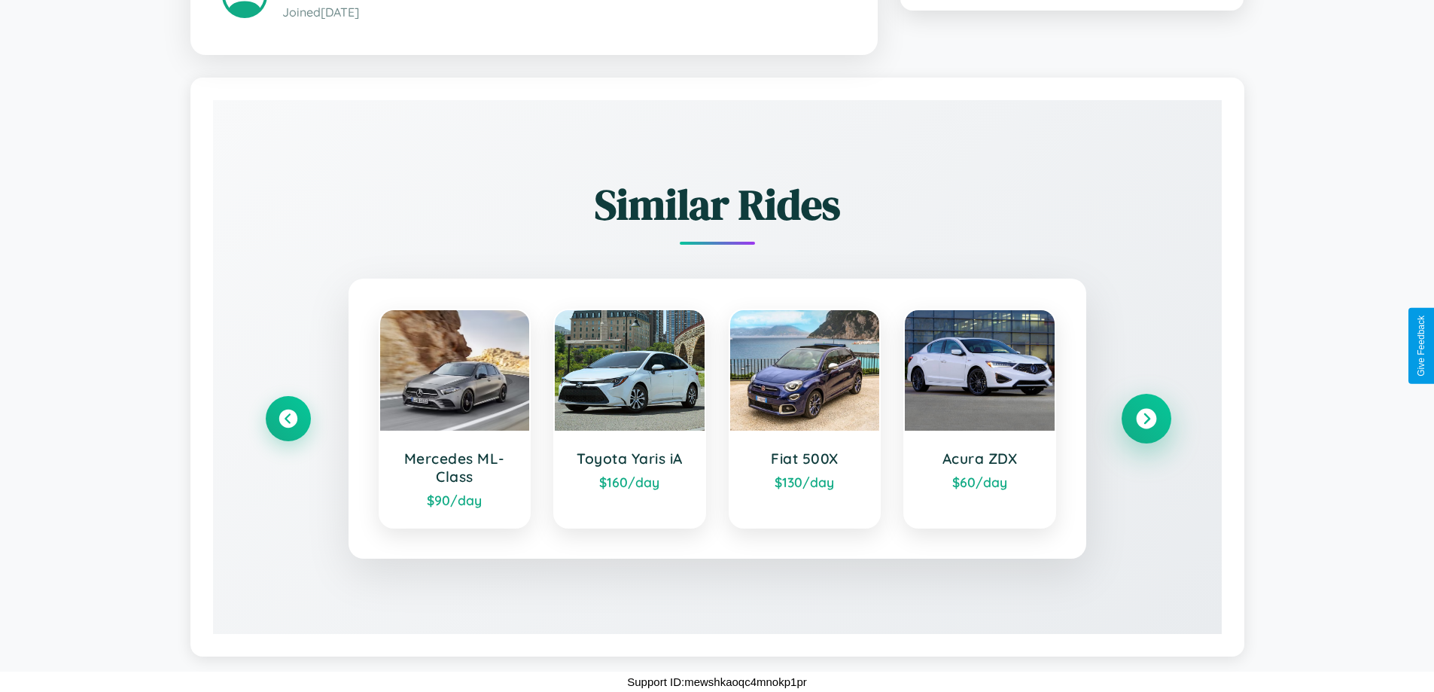
click at [1145, 418] on icon at bounding box center [1146, 419] width 20 height 20
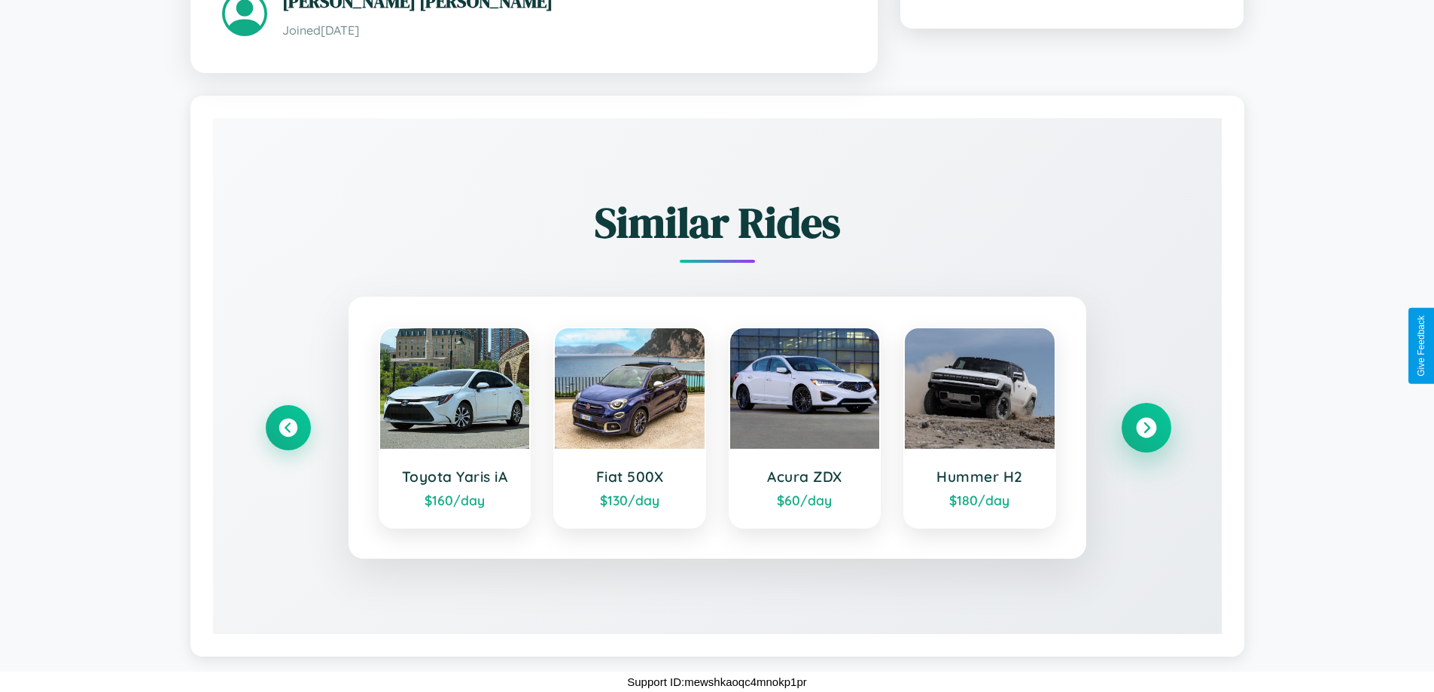
scroll to position [876, 0]
click at [1145, 427] on icon at bounding box center [1146, 428] width 20 height 20
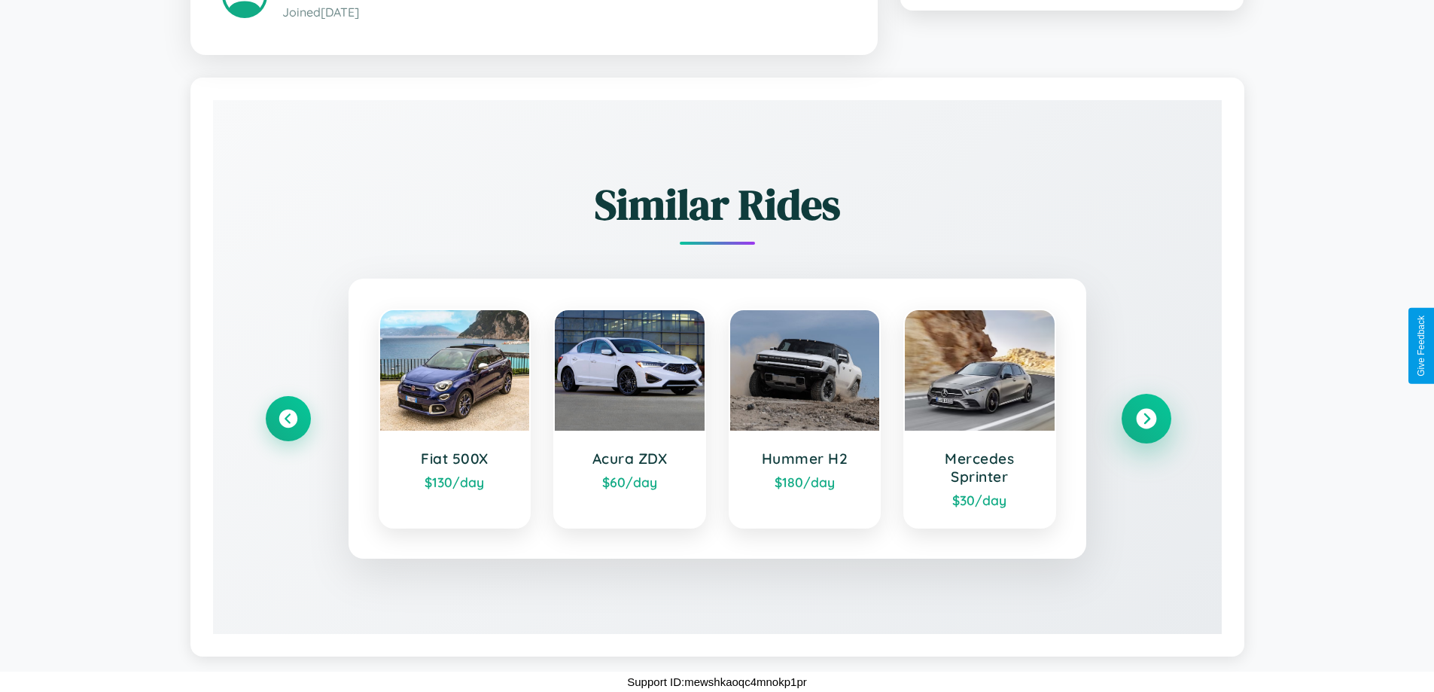
click at [1145, 418] on icon at bounding box center [1146, 419] width 20 height 20
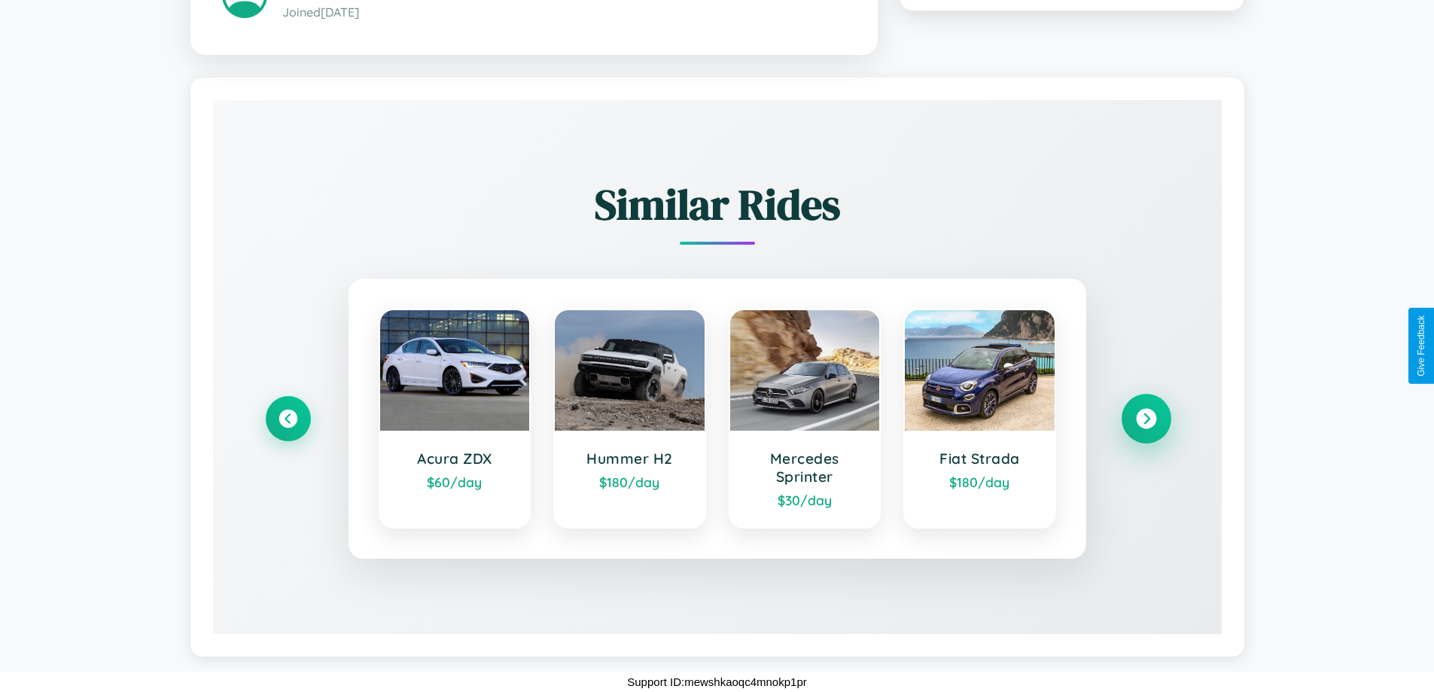
click at [1145, 418] on icon at bounding box center [1146, 419] width 20 height 20
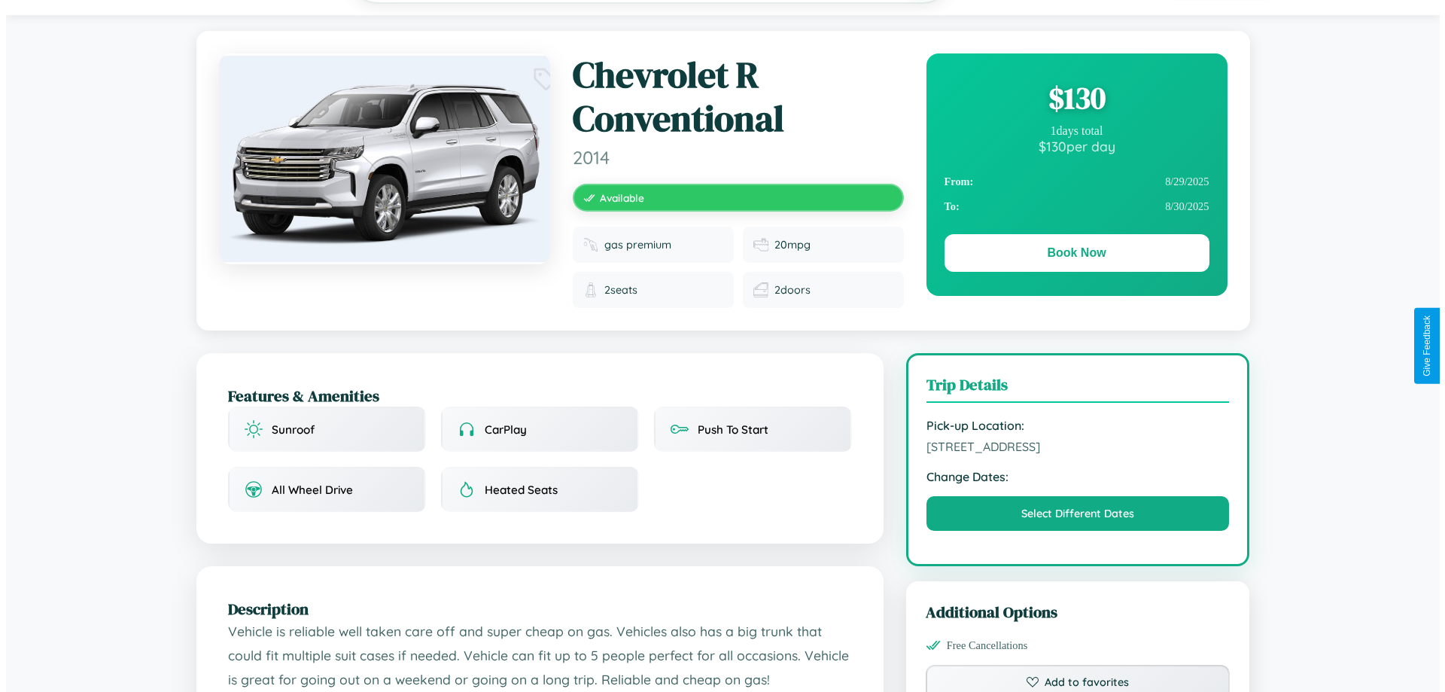
scroll to position [0, 0]
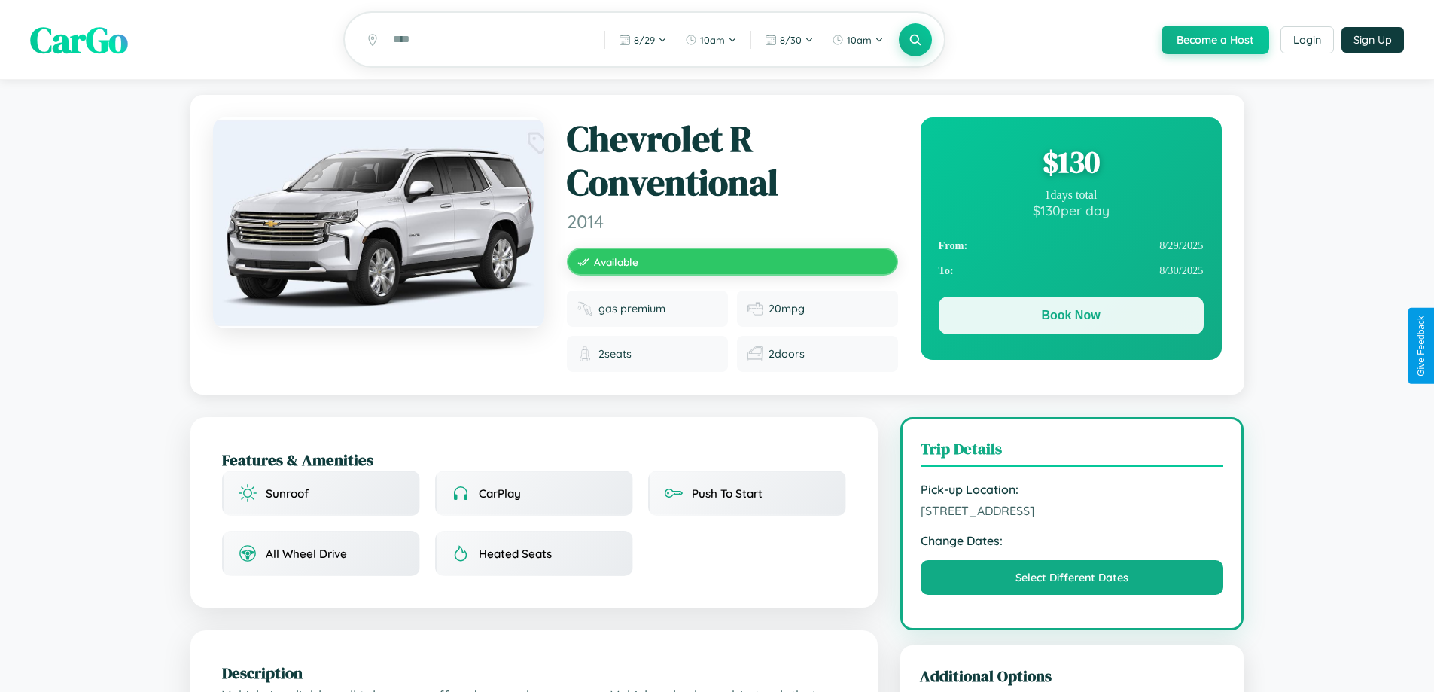
click at [1070, 318] on button "Book Now" at bounding box center [1070, 315] width 265 height 38
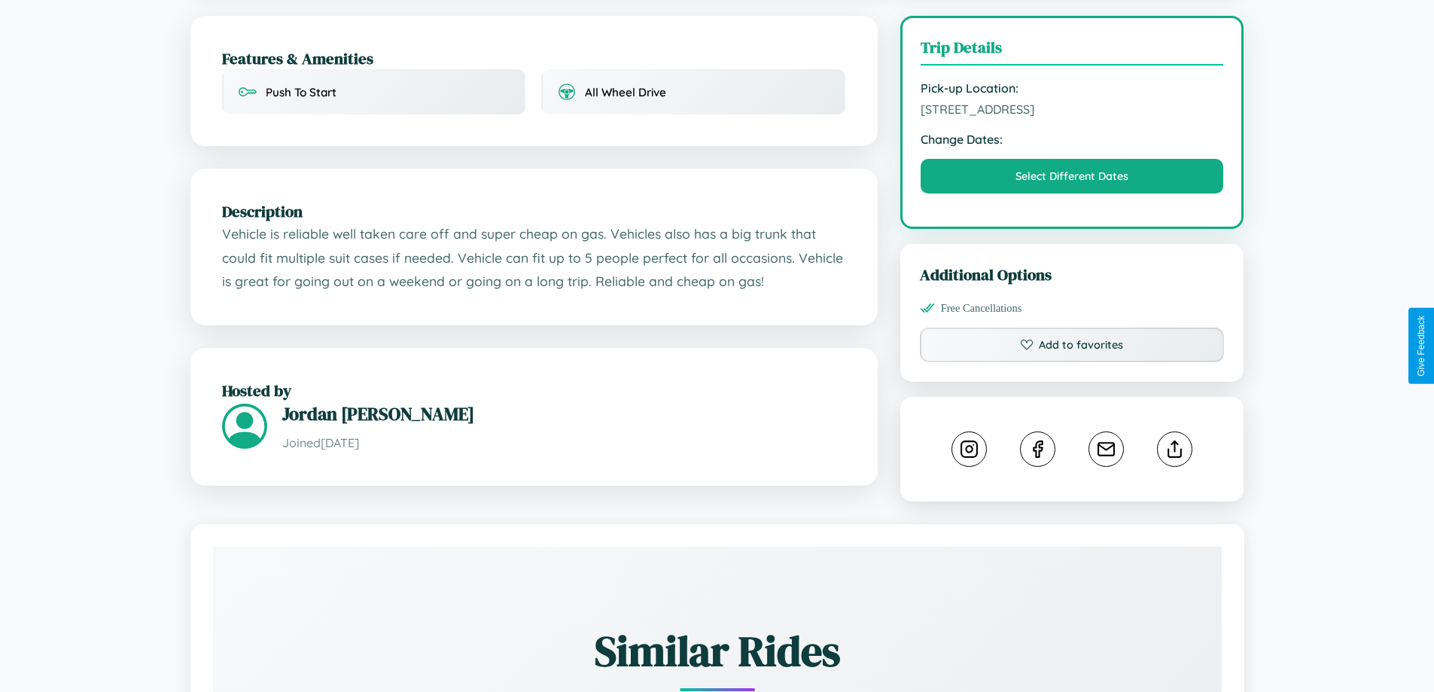
scroll to position [391, 0]
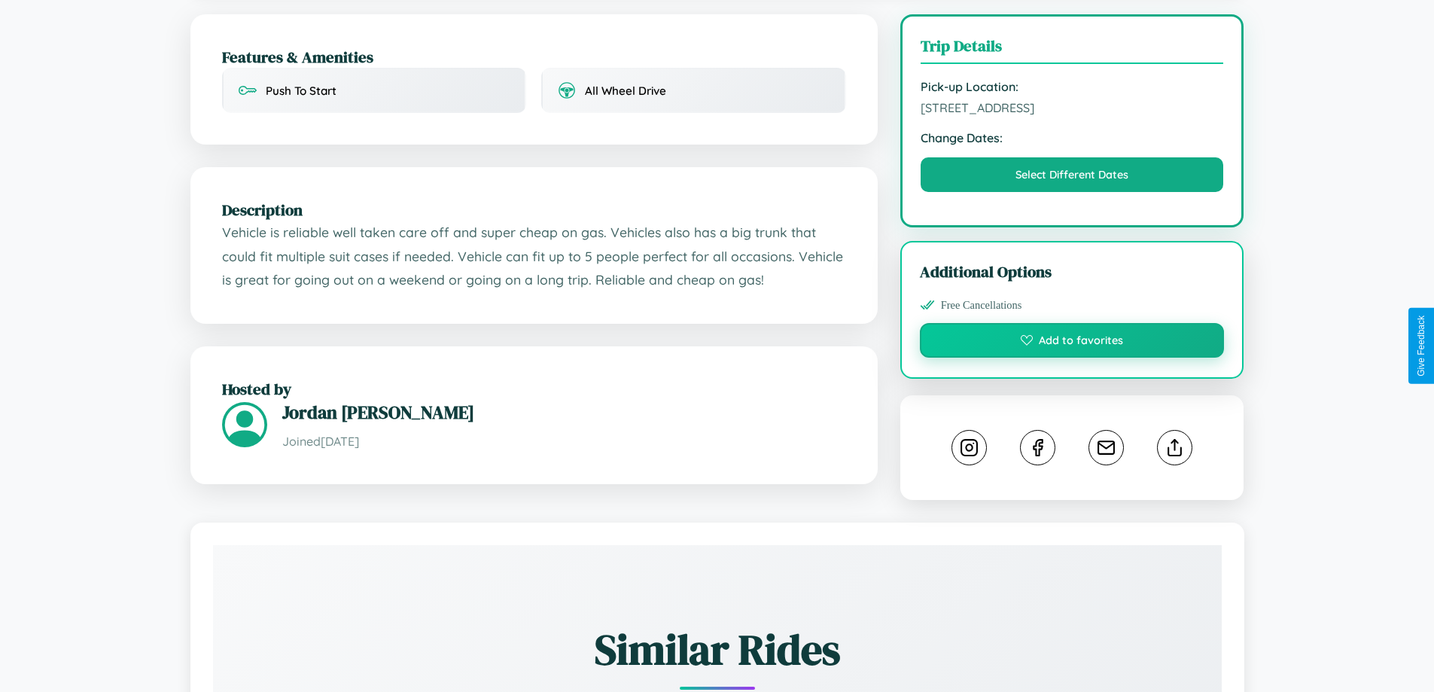
click at [1072, 342] on button "Add to favorites" at bounding box center [1072, 340] width 305 height 35
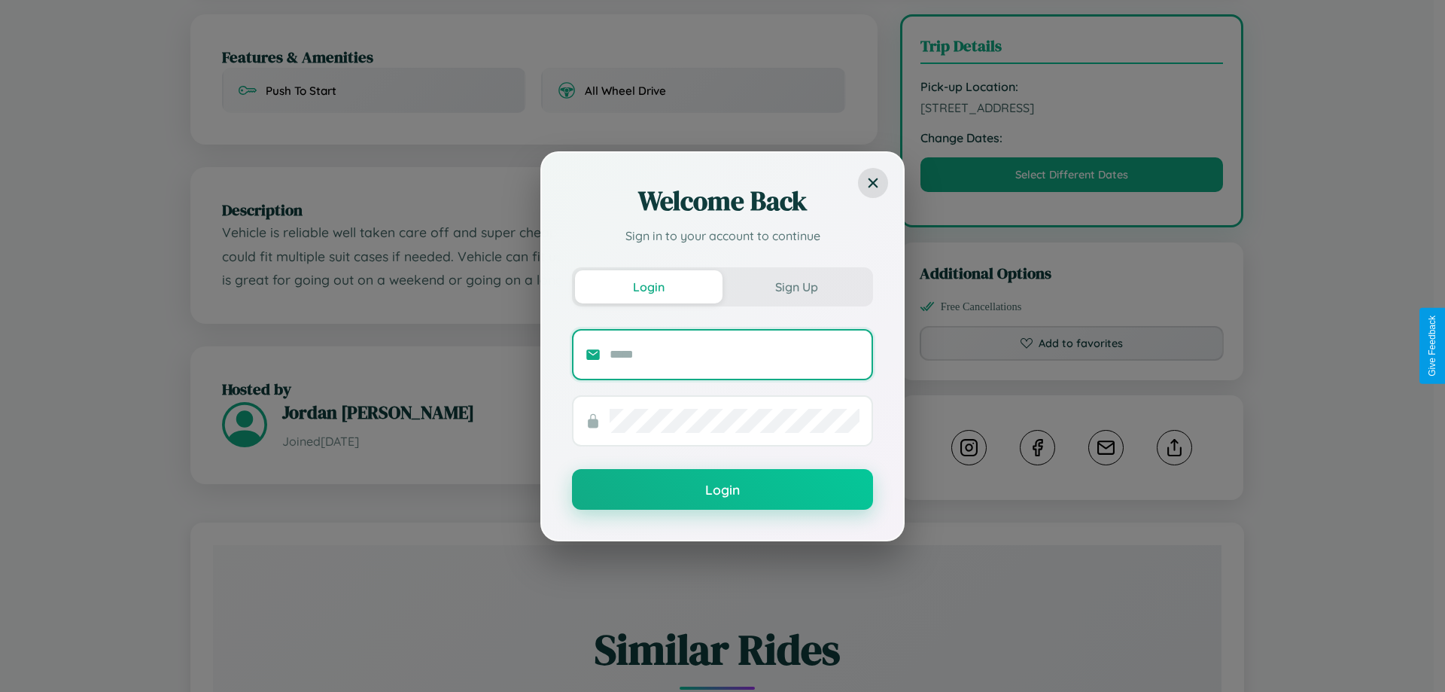
click at [734, 354] on input "text" at bounding box center [735, 354] width 250 height 24
type input "**********"
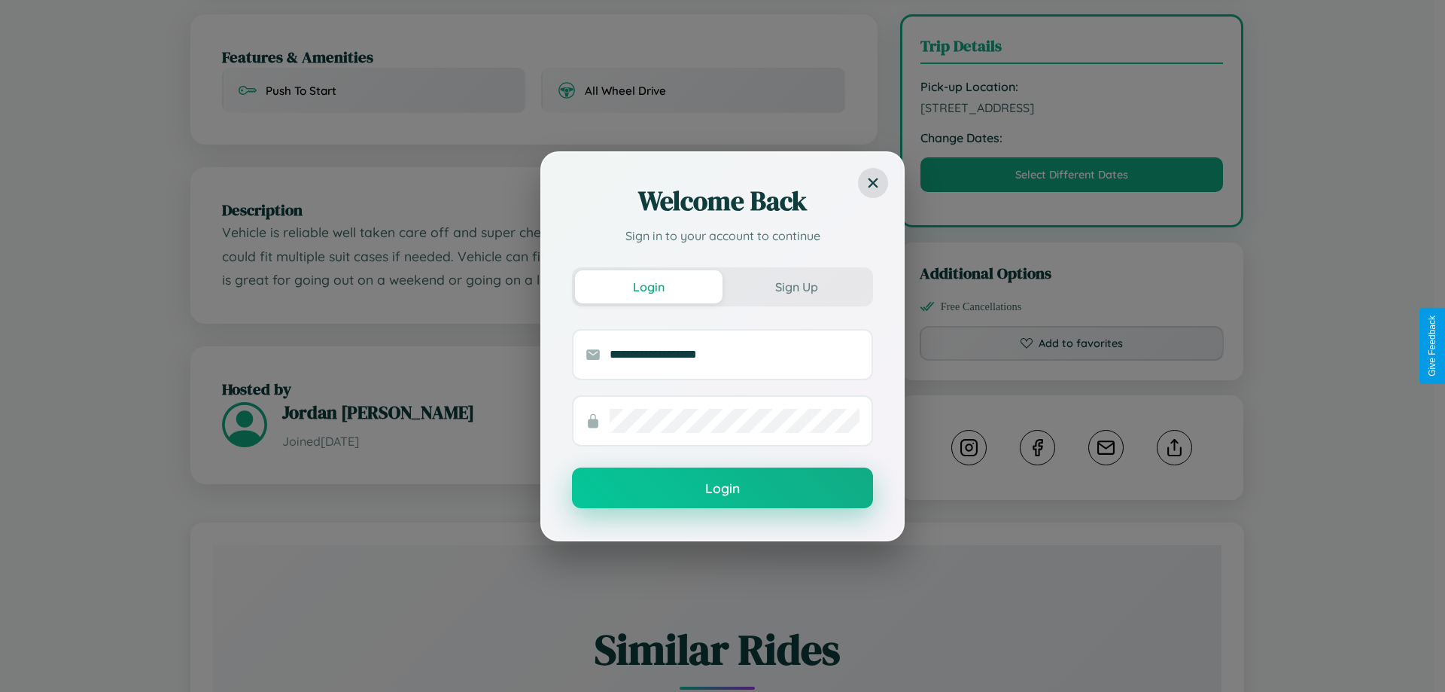
click at [722, 488] on button "Login" at bounding box center [722, 487] width 301 height 41
